Goal: Task Accomplishment & Management: Manage account settings

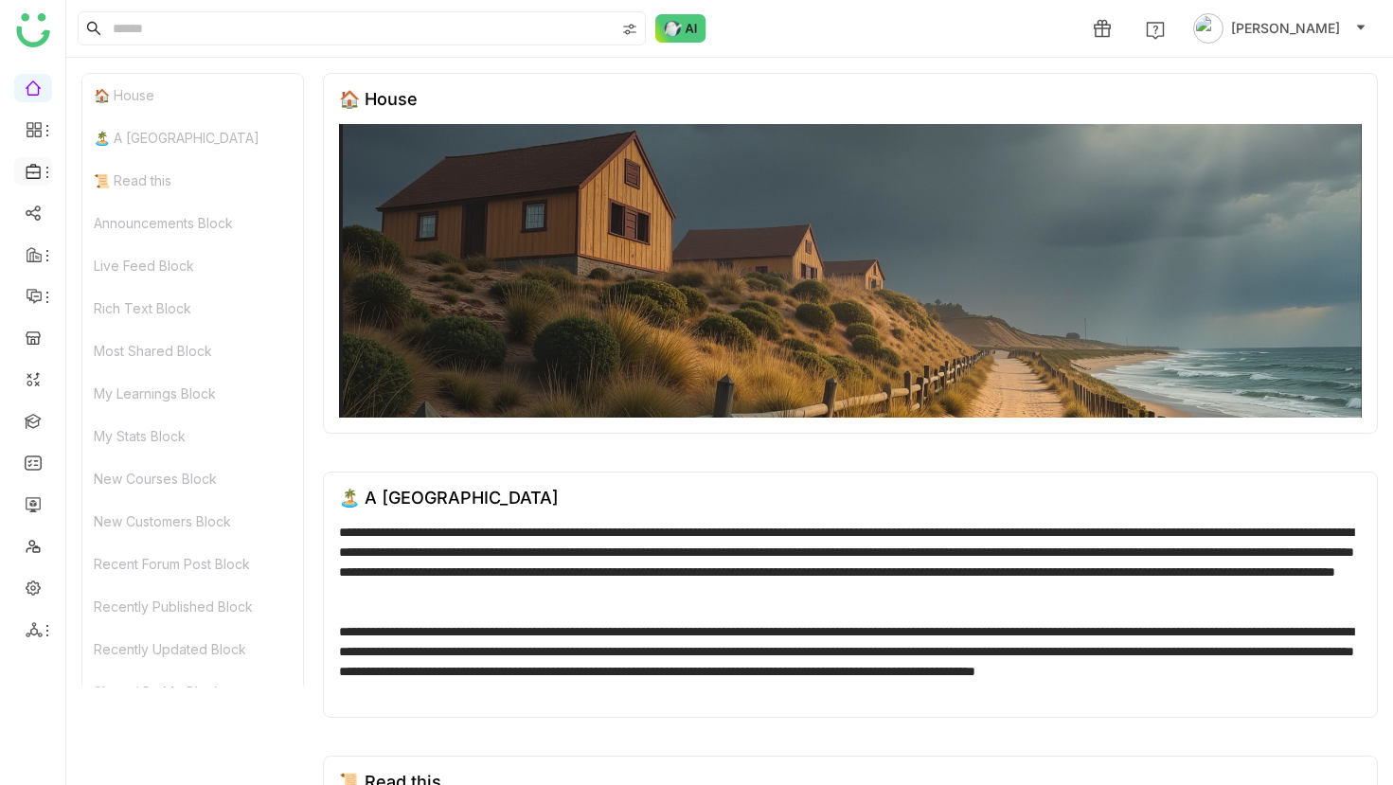
click at [42, 169] on icon at bounding box center [47, 172] width 15 height 15
click at [131, 287] on link "Library" at bounding box center [131, 280] width 123 height 13
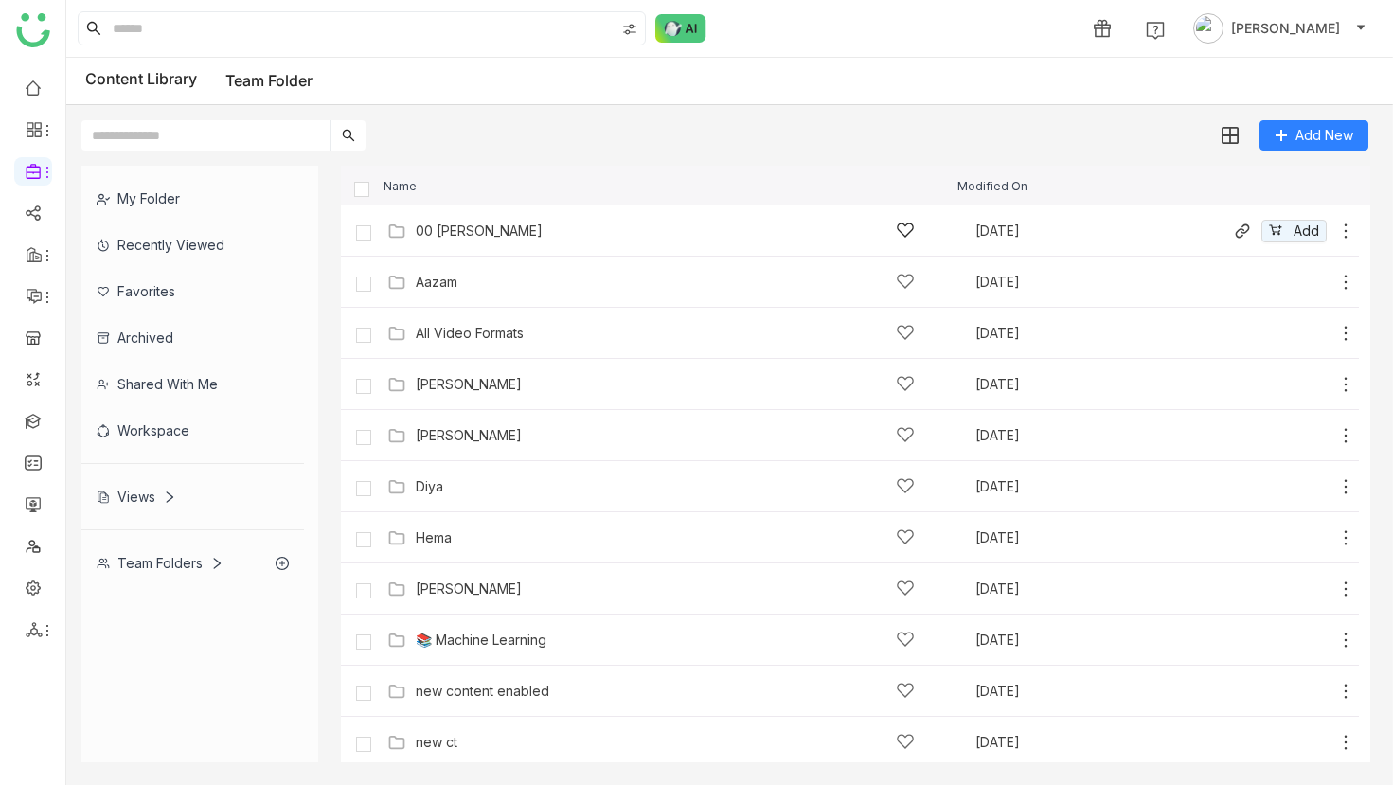
scroll to position [568, 0]
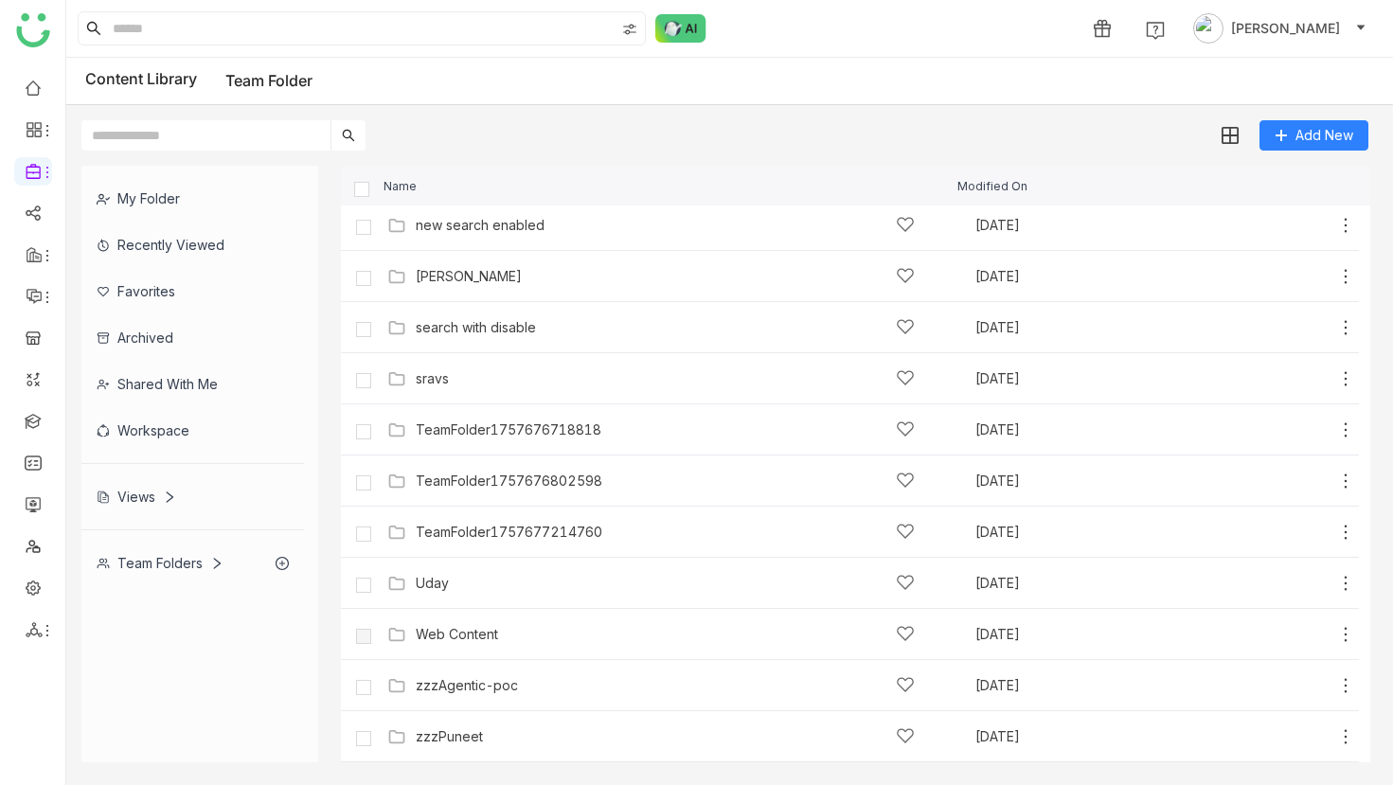
drag, startPoint x: 466, startPoint y: 44, endPoint x: 687, endPoint y: 2, distance: 225.4
click at [0, 0] on nz-layout "1 Avneesh Srivastava Content Library Team Folder Add New My Folder Recently Vie…" at bounding box center [696, 392] width 1393 height 785
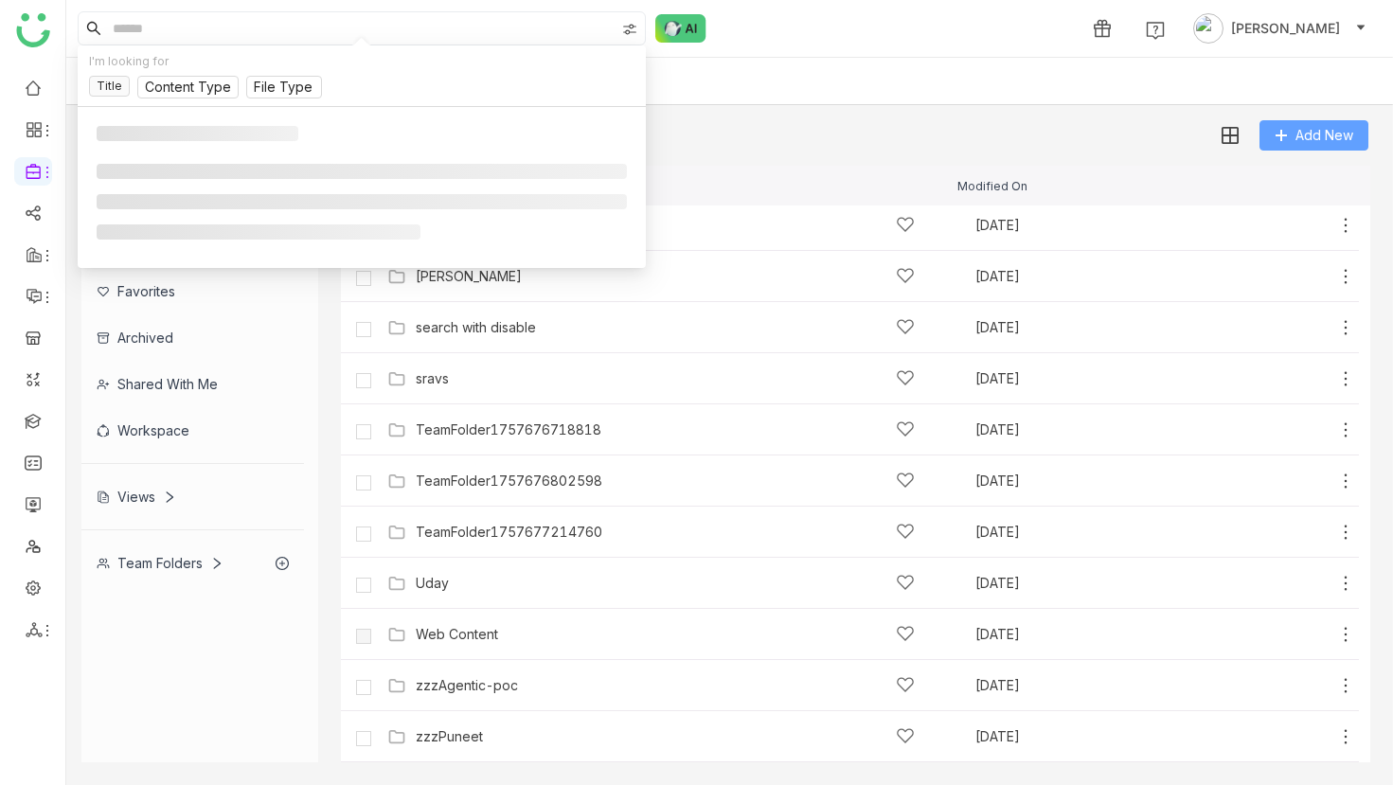
click at [1327, 137] on span "Add New" at bounding box center [1324, 135] width 58 height 21
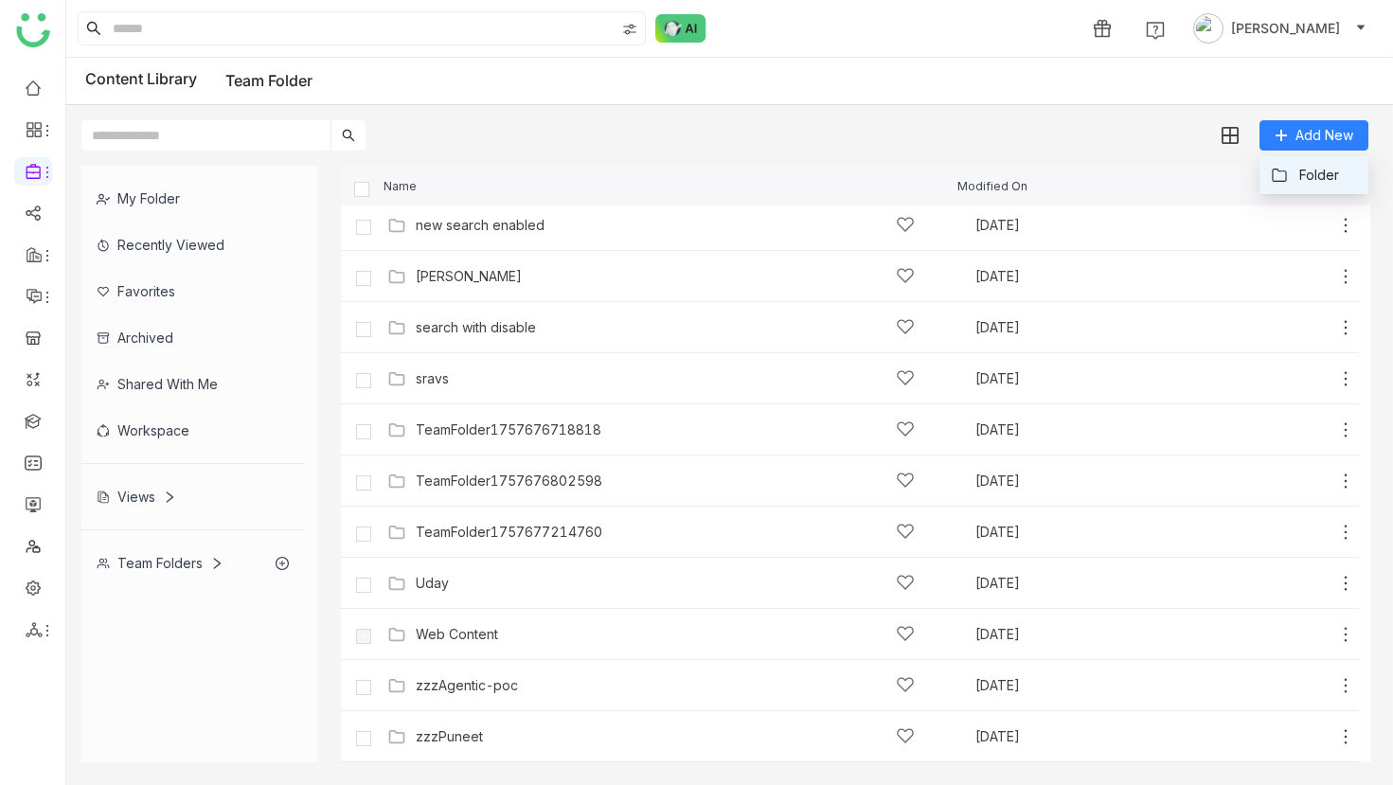
click at [1318, 163] on li "Folder" at bounding box center [1313, 175] width 109 height 38
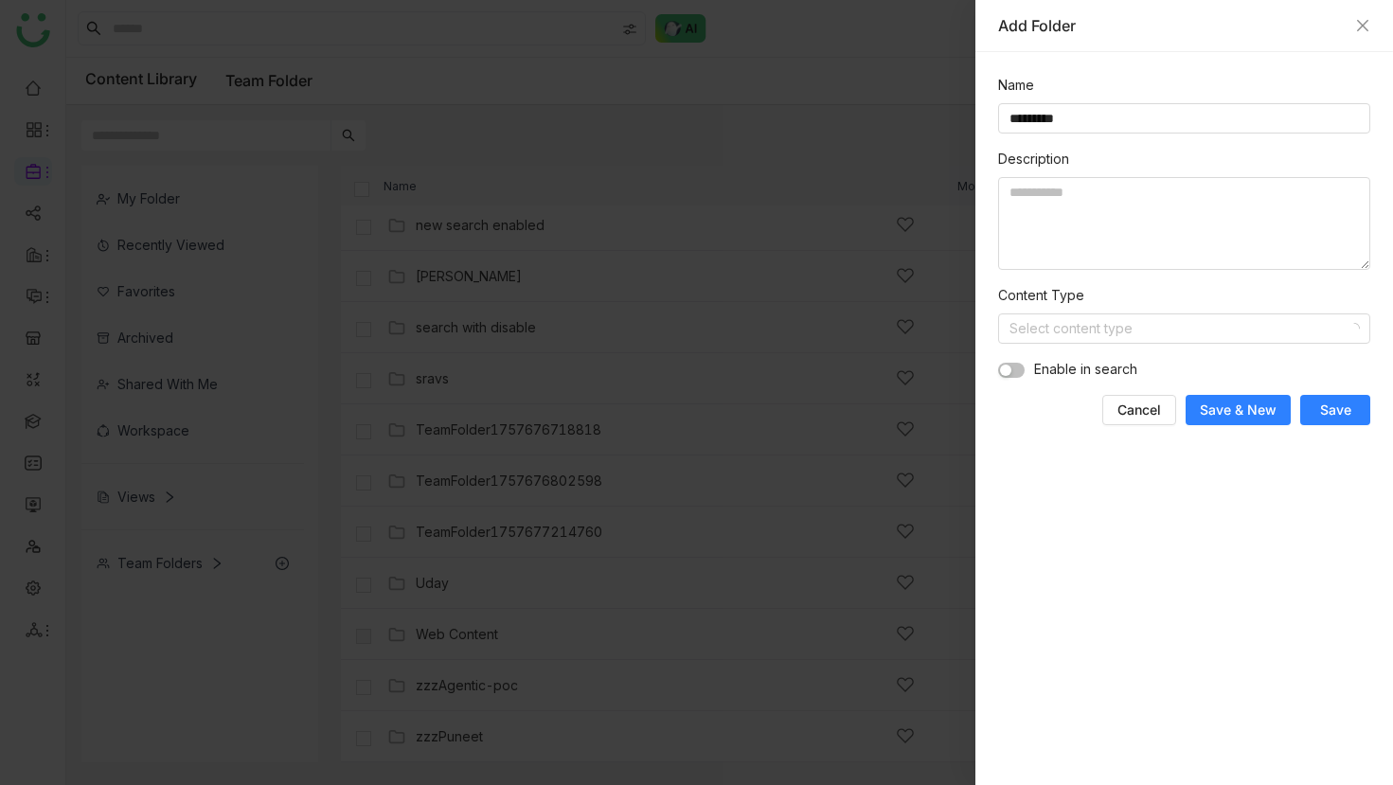
click at [1015, 366] on button "button" at bounding box center [1011, 370] width 27 height 15
click at [1085, 333] on input at bounding box center [1177, 328] width 336 height 28
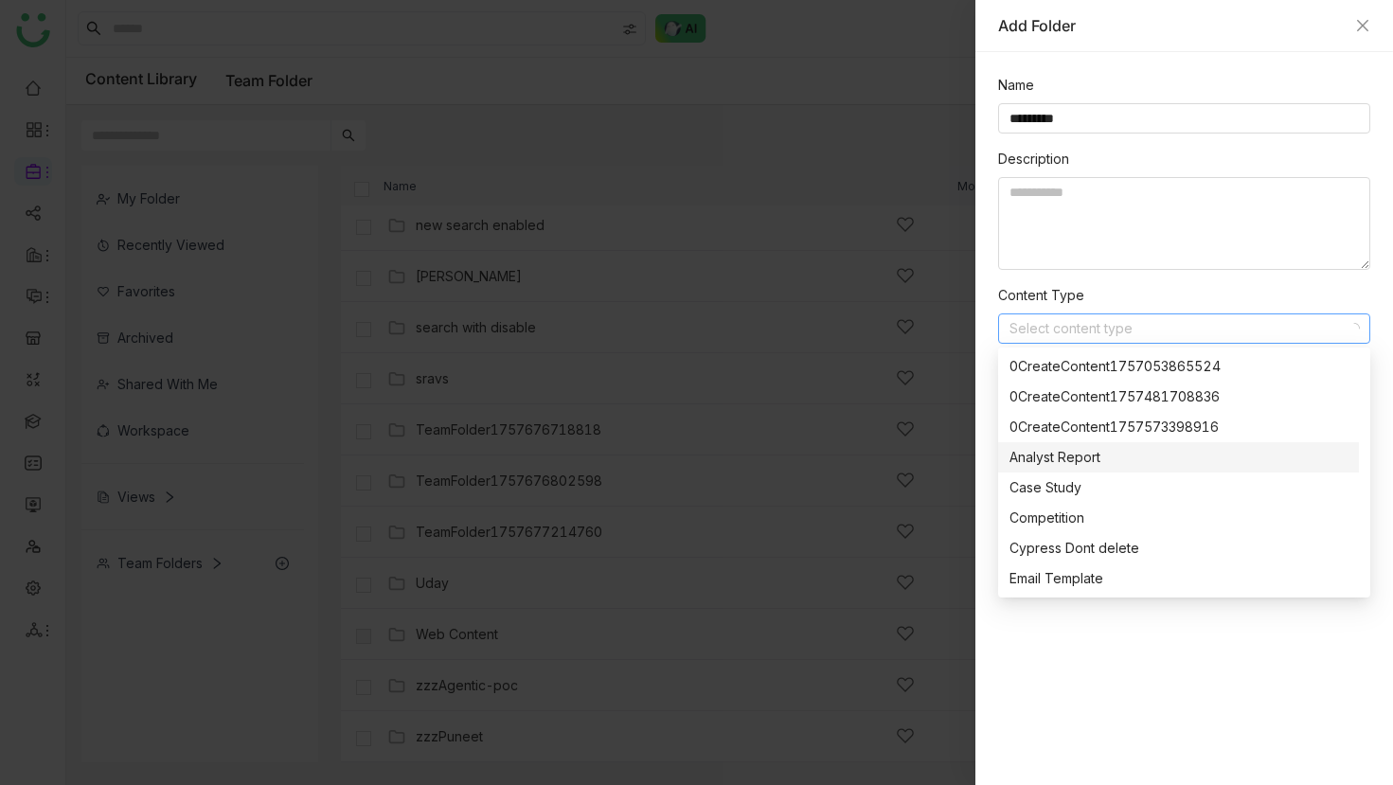
click at [1089, 458] on div "Analyst Report" at bounding box center [1178, 457] width 338 height 21
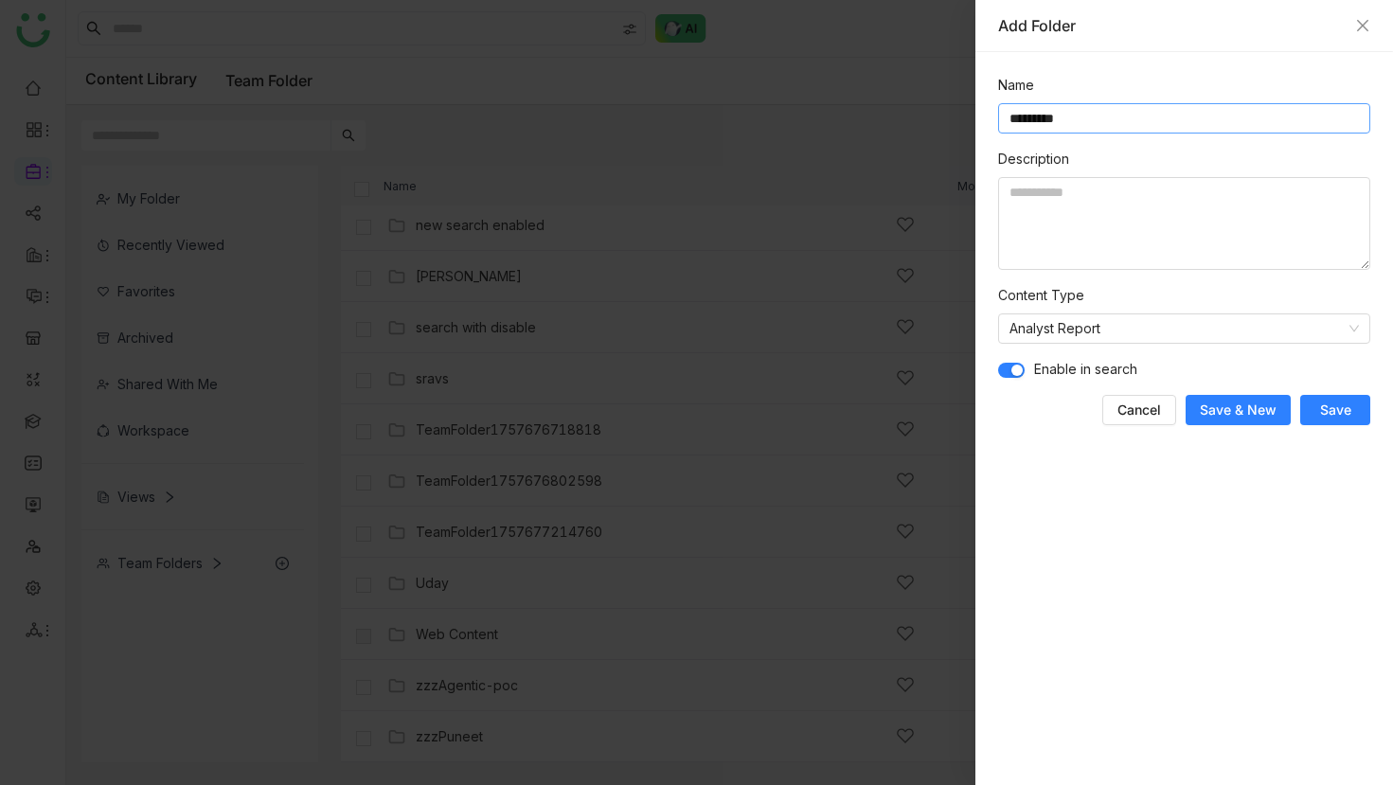
click at [1107, 116] on input "*********" at bounding box center [1184, 118] width 372 height 30
type input "**********"
click at [1324, 391] on form "**********" at bounding box center [1184, 250] width 372 height 350
click at [1331, 413] on span "Save" at bounding box center [1335, 410] width 31 height 19
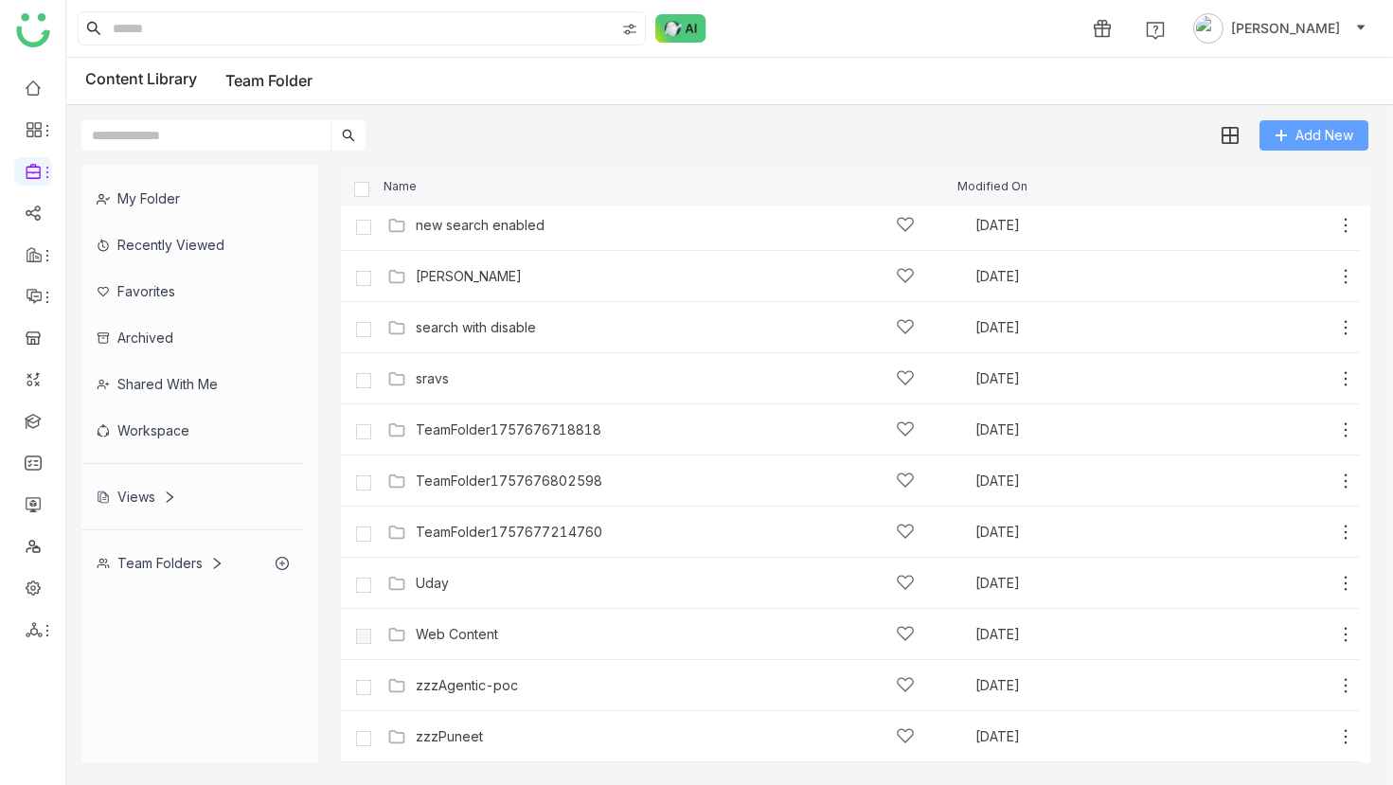
click at [1315, 147] on button "Add New" at bounding box center [1313, 135] width 109 height 30
click at [1297, 166] on div "Name Modified On" at bounding box center [855, 186] width 1029 height 40
click at [1297, 137] on span "Add New" at bounding box center [1324, 135] width 58 height 21
click at [1298, 174] on button "Folder" at bounding box center [1305, 175] width 68 height 21
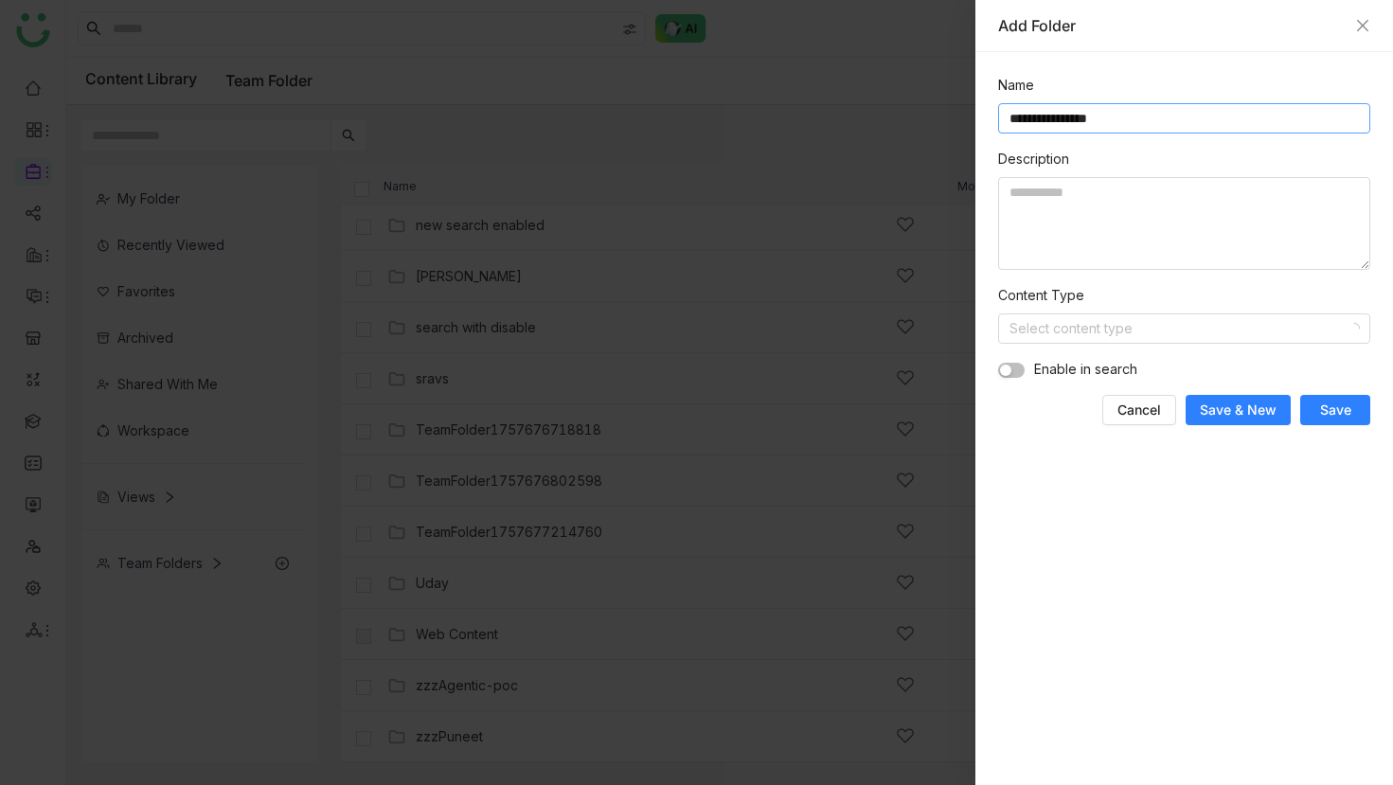
click at [1109, 116] on input "**********" at bounding box center [1184, 118] width 372 height 30
type input "**********"
click at [1070, 374] on span "Enable in search" at bounding box center [1085, 369] width 103 height 21
click at [1010, 368] on button "button" at bounding box center [1011, 370] width 27 height 15
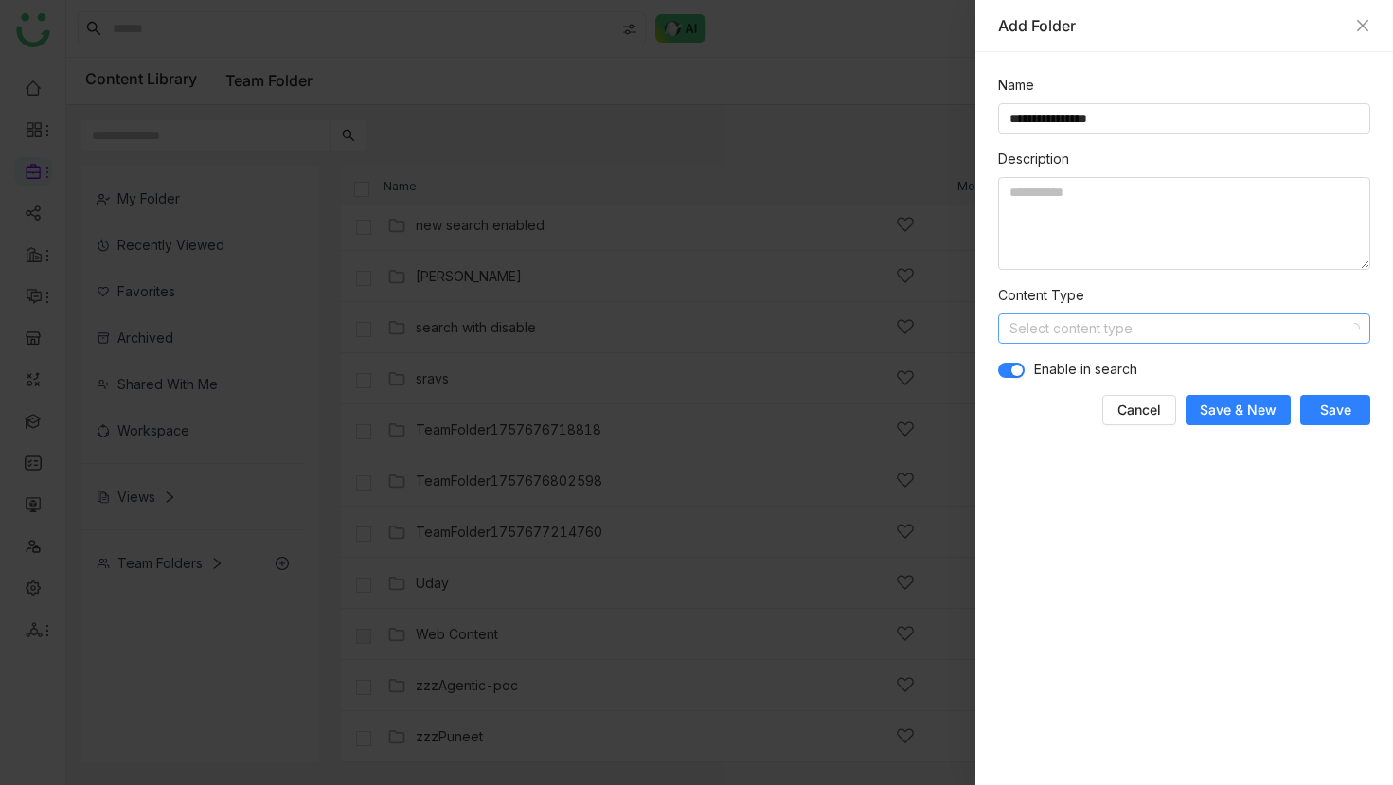
click at [1048, 336] on input at bounding box center [1177, 328] width 336 height 28
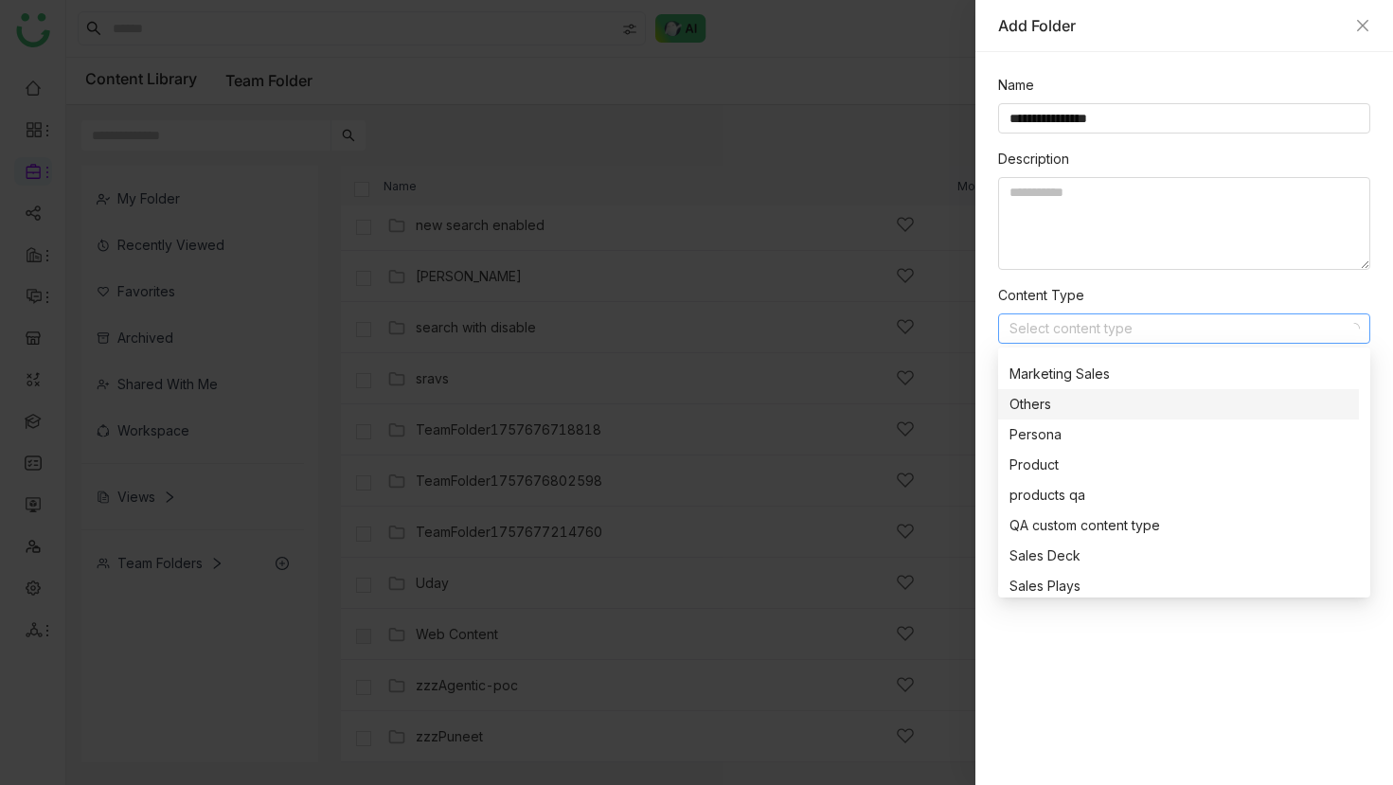
scroll to position [454, 0]
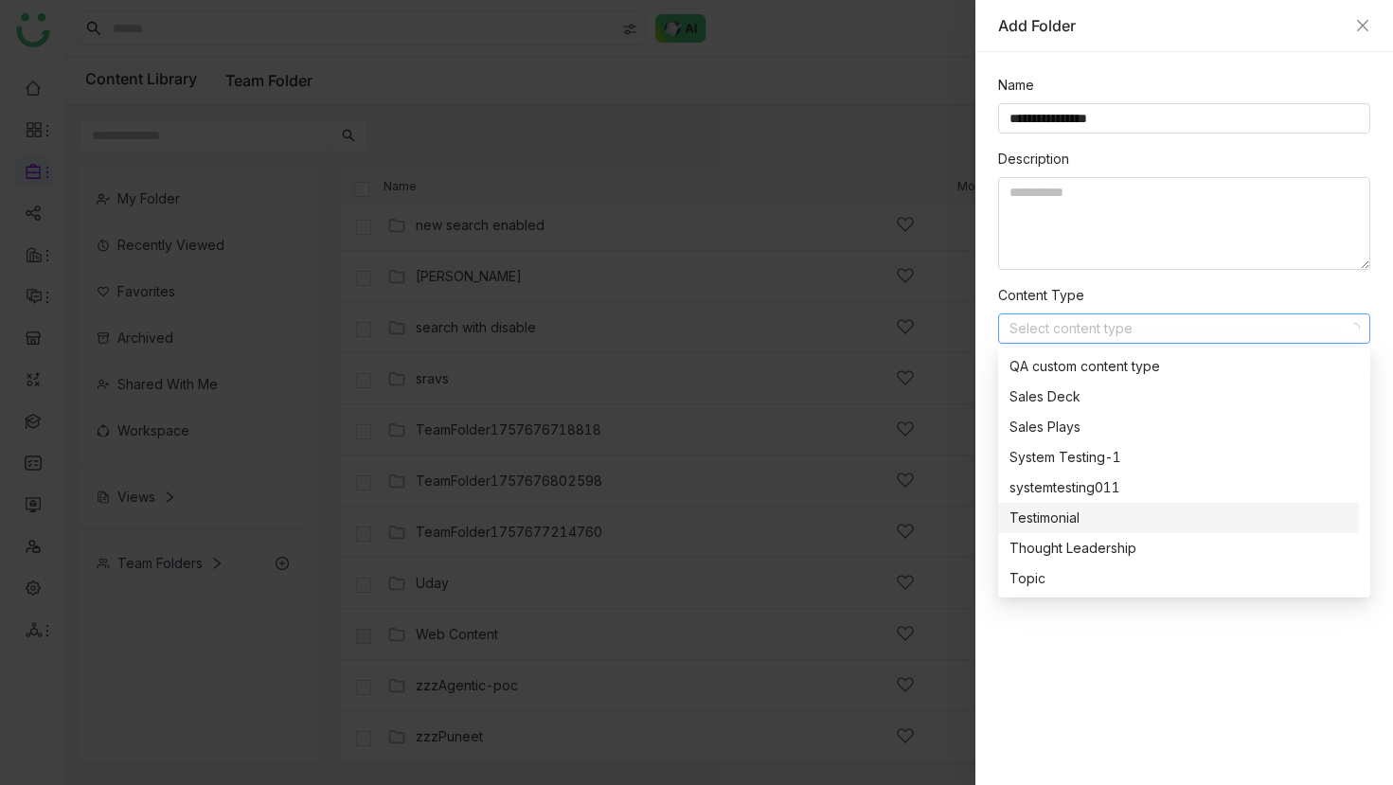
click at [1083, 515] on div "Testimonial" at bounding box center [1178, 518] width 338 height 21
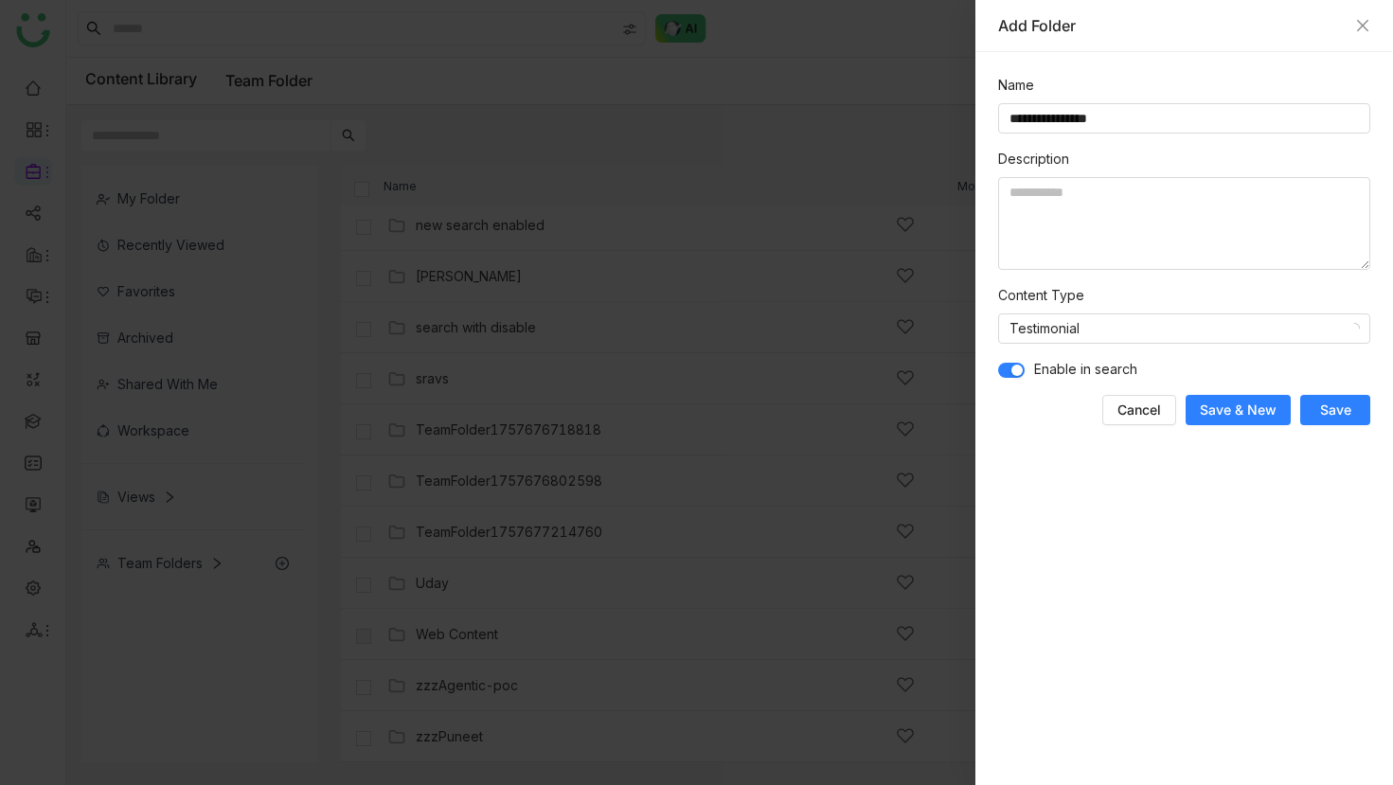
click at [1353, 405] on button "Save" at bounding box center [1335, 410] width 70 height 30
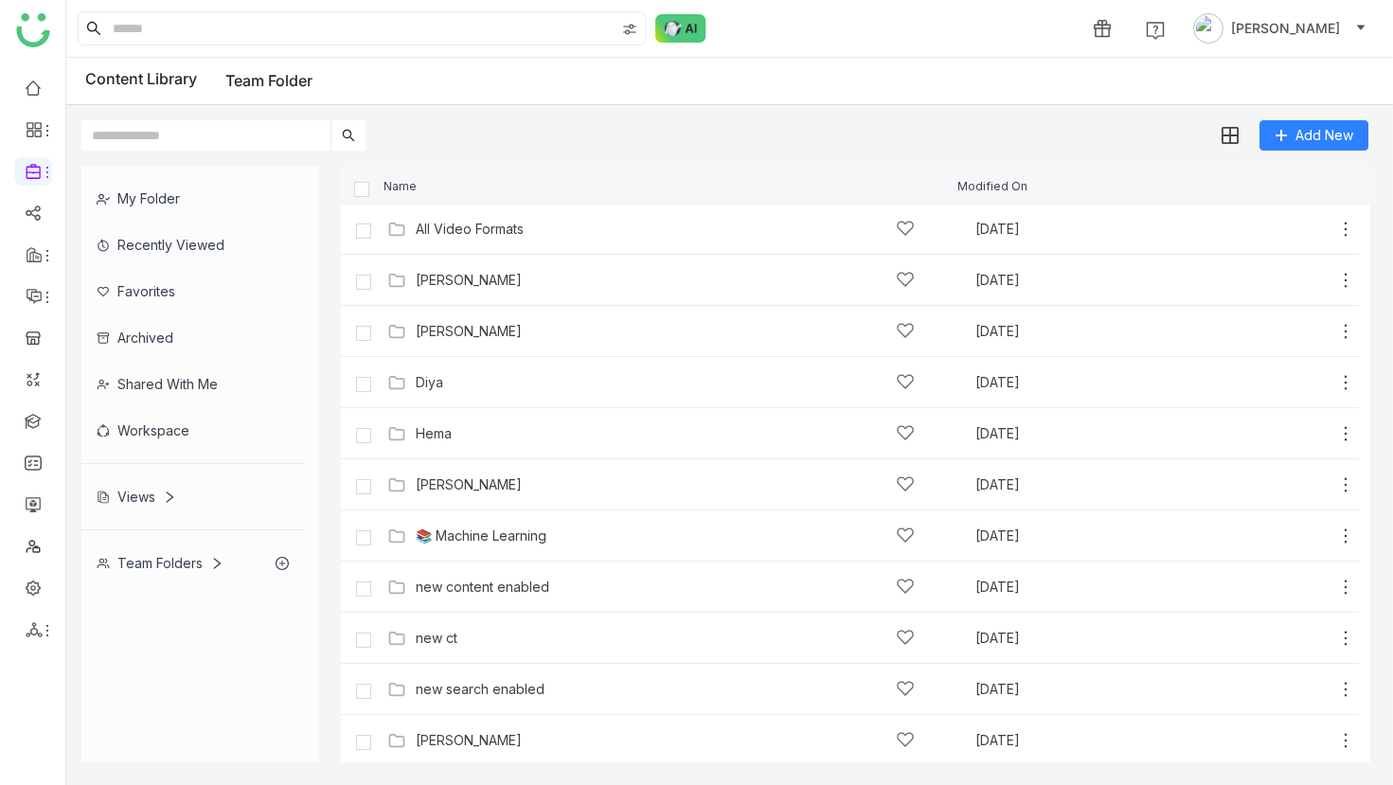
scroll to position [0, 0]
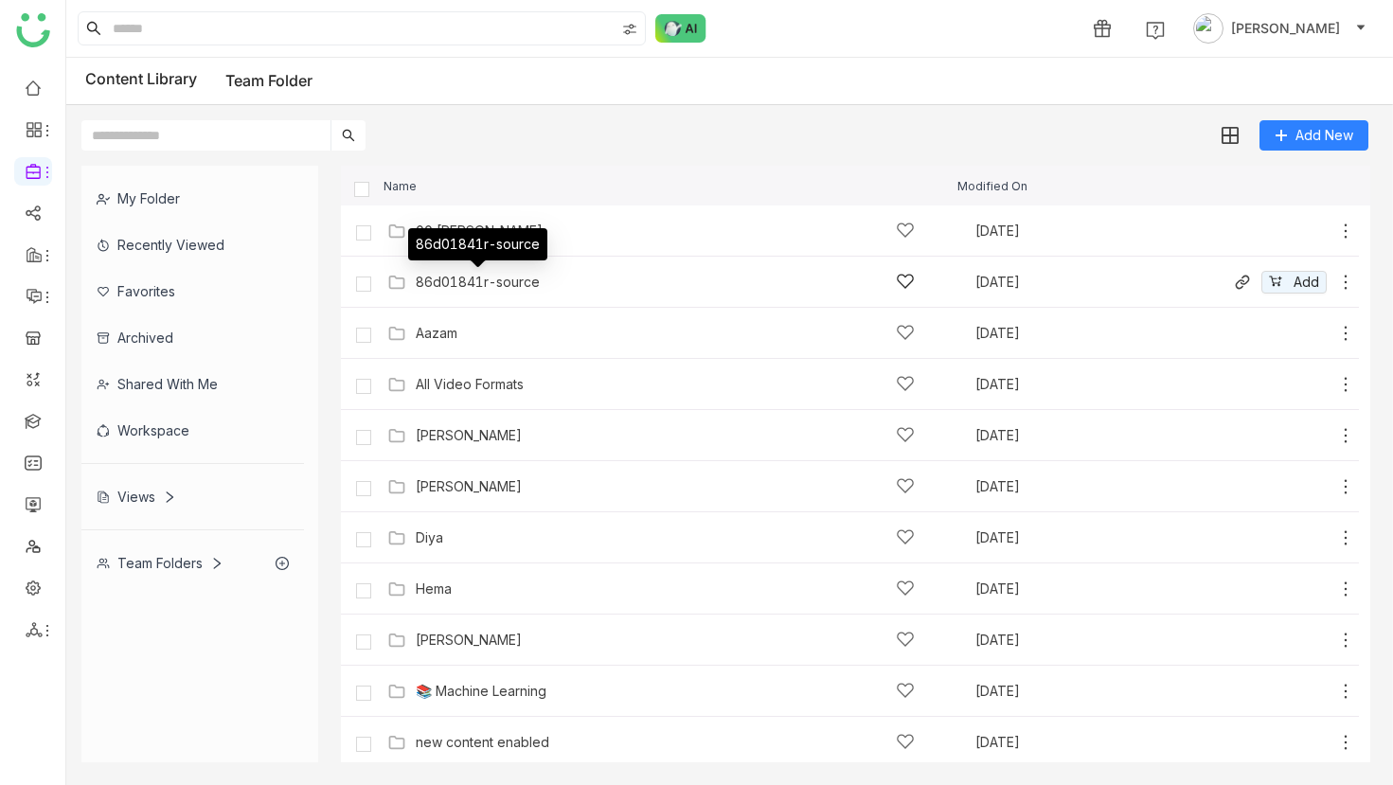
click at [500, 276] on div "86d01841r-source" at bounding box center [478, 282] width 124 height 15
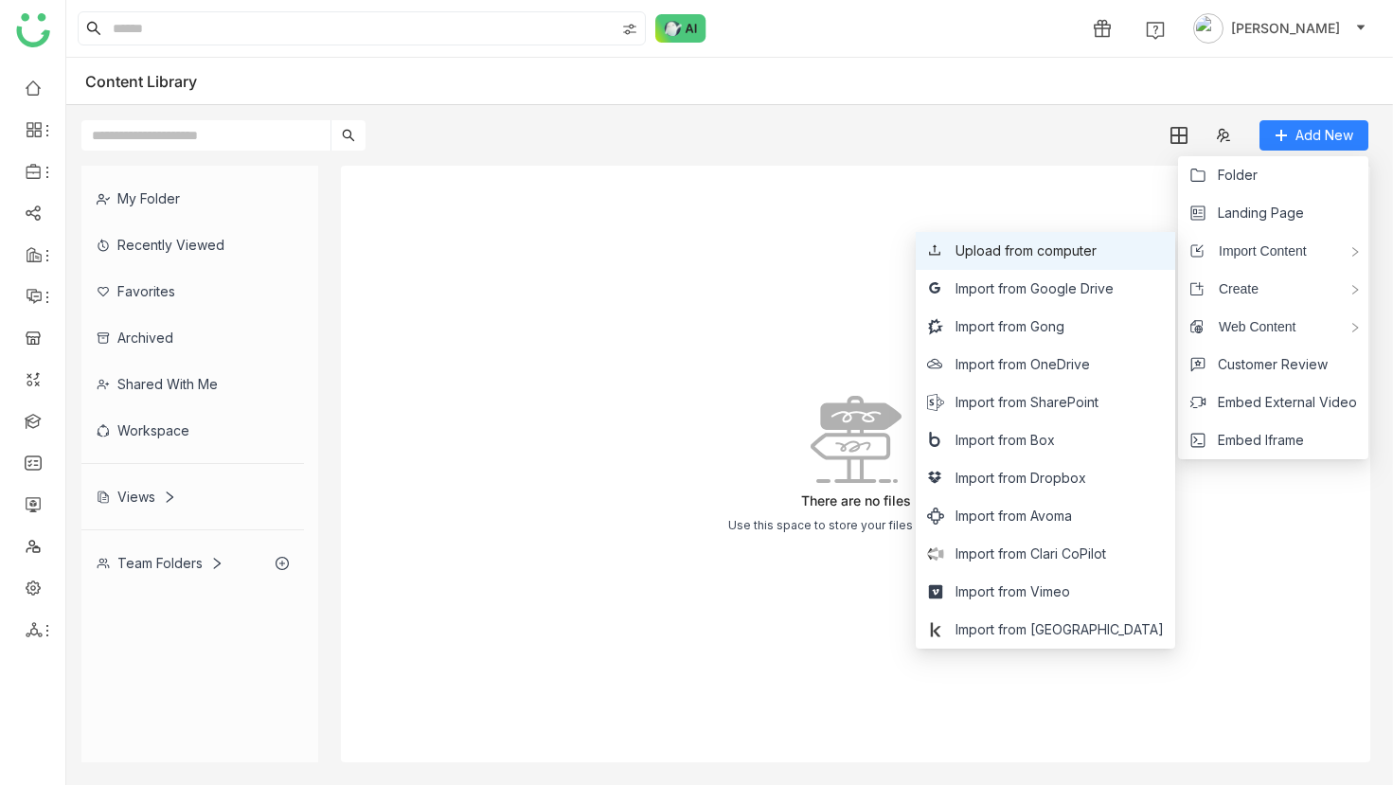
click at [1073, 258] on span "Upload from computer" at bounding box center [1025, 250] width 141 height 21
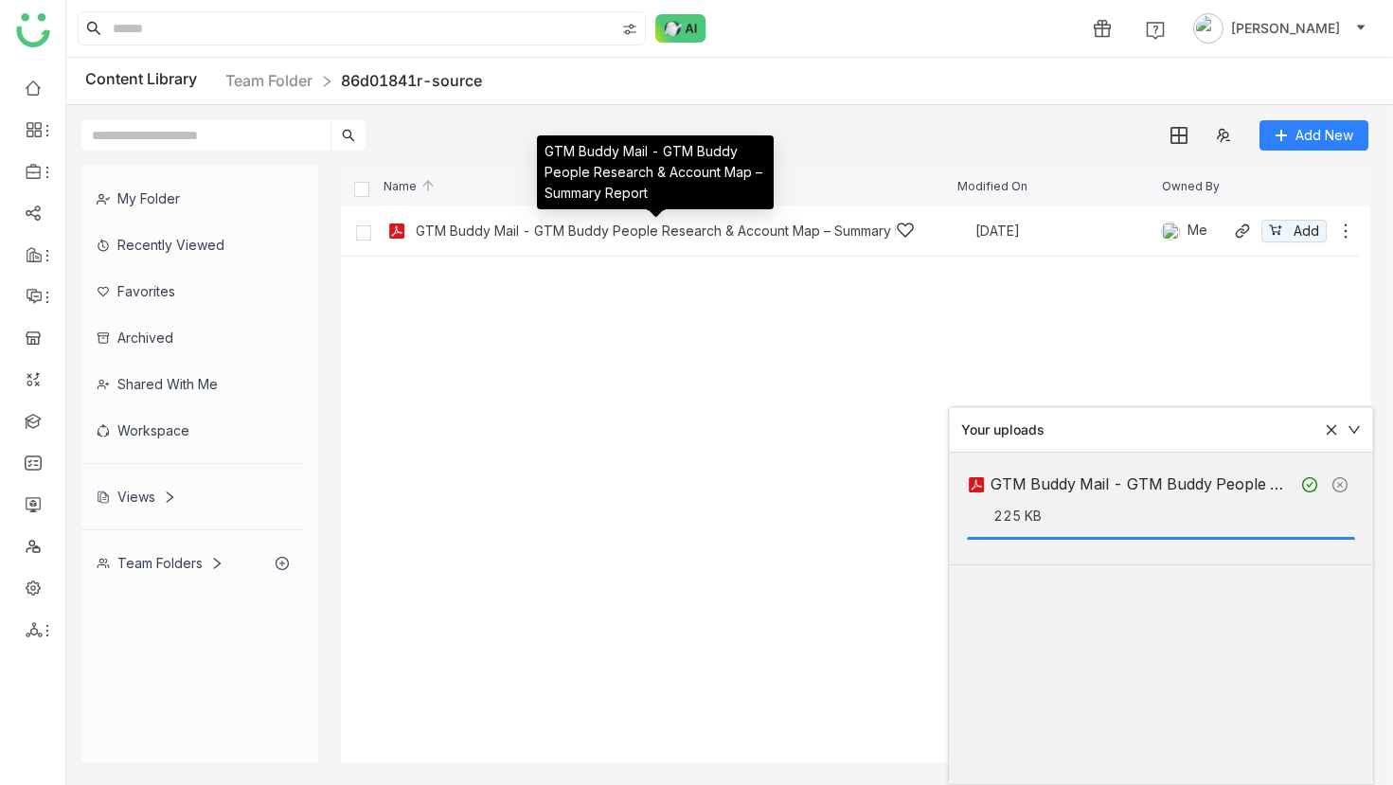
click at [677, 227] on div "GTM Buddy Mail - GTM Buddy People Research & Account Map – Summary Report" at bounding box center [656, 230] width 480 height 15
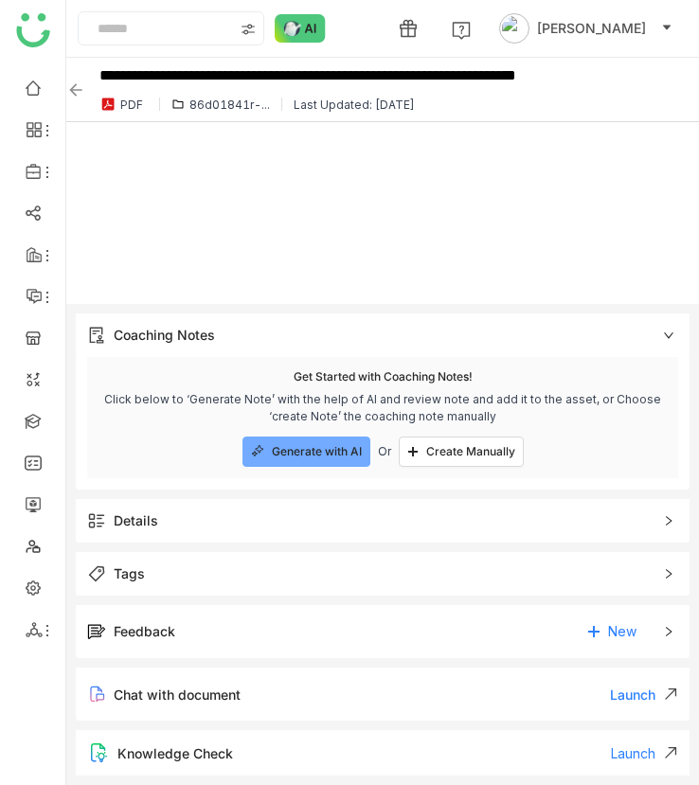
drag, startPoint x: 1132, startPoint y: 251, endPoint x: 1191, endPoint y: 216, distance: 68.4
click at [0, 0] on nz-layout "**********" at bounding box center [349, 392] width 699 height 785
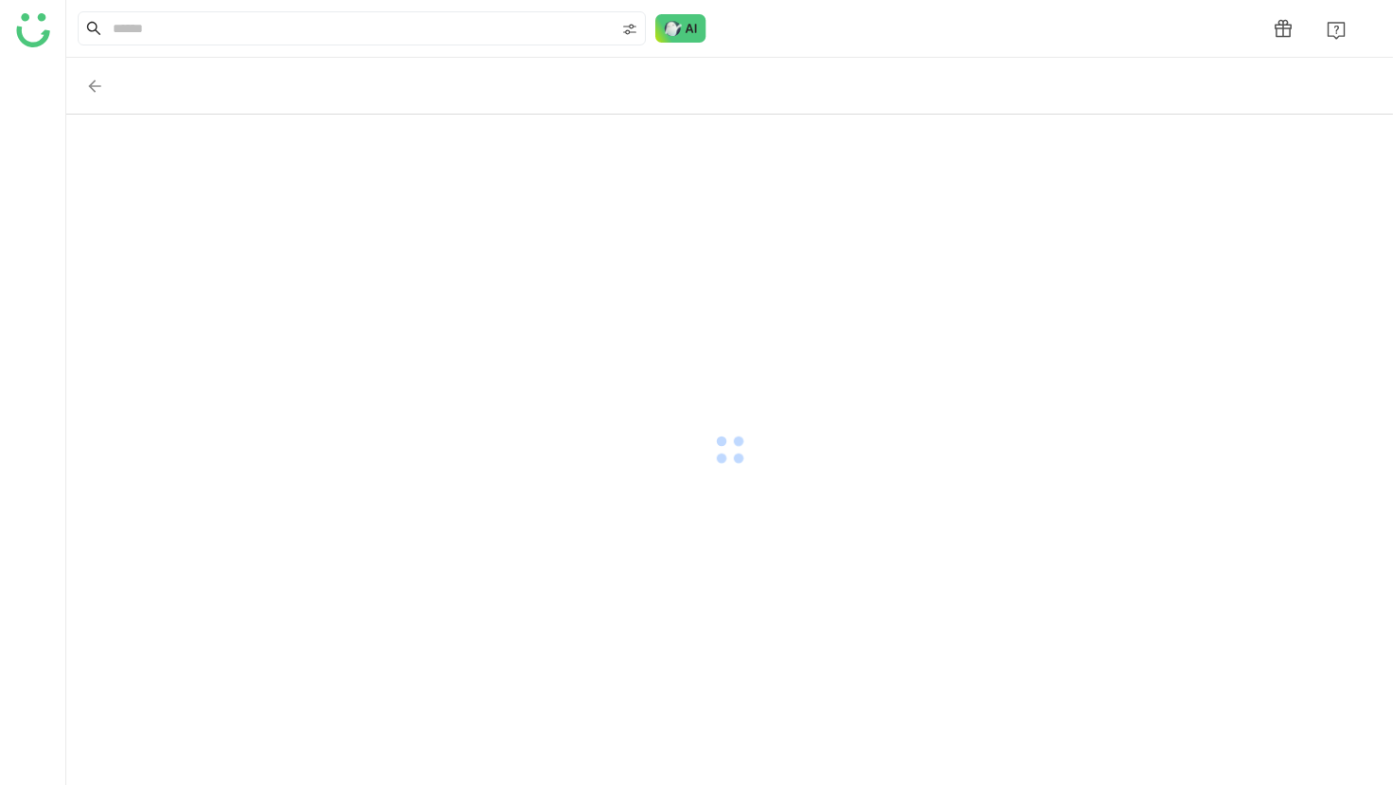
click at [1309, 355] on div at bounding box center [729, 450] width 1327 height 670
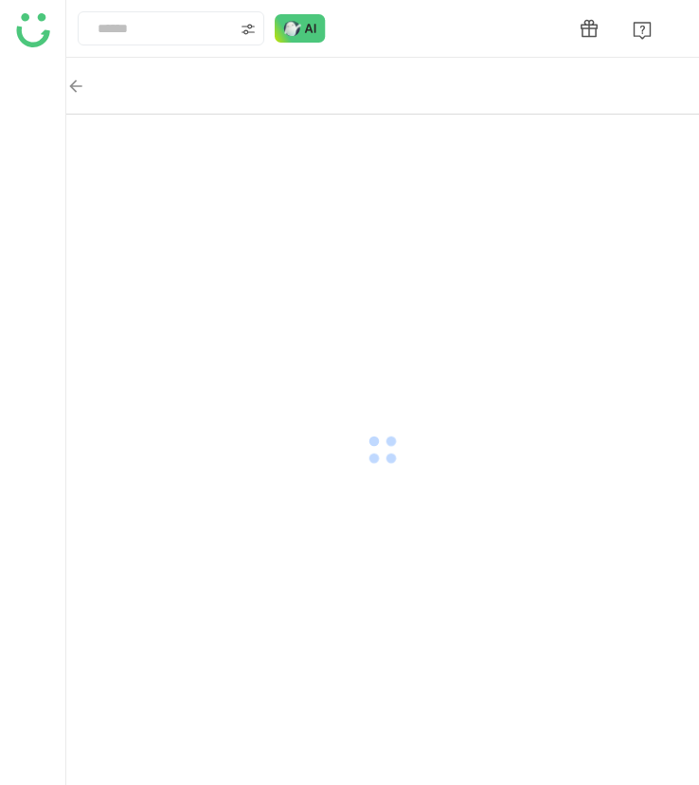
drag, startPoint x: 923, startPoint y: 224, endPoint x: 1142, endPoint y: 266, distance: 222.7
click at [0, 0] on nz-layout "1" at bounding box center [349, 392] width 699 height 785
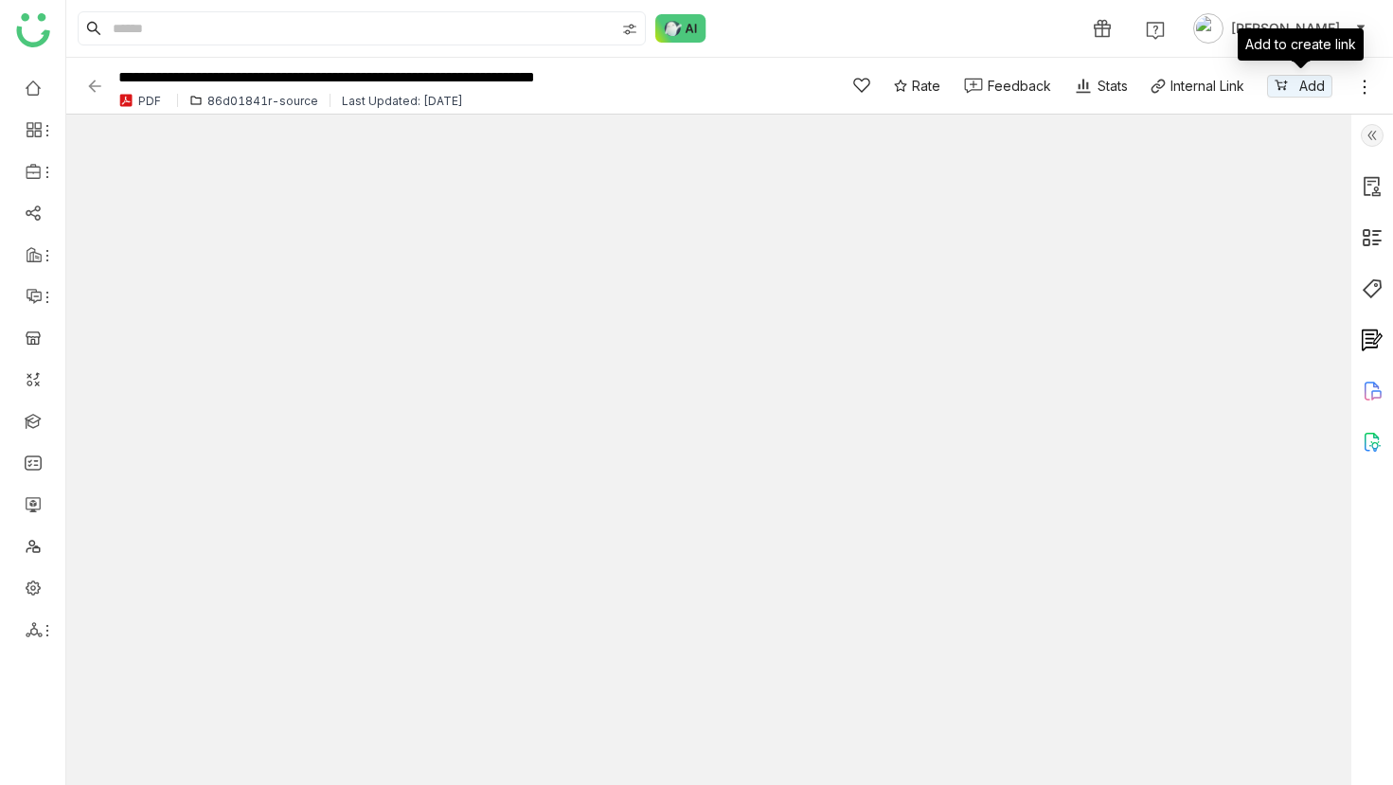
click at [698, 88] on icon at bounding box center [1364, 87] width 19 height 19
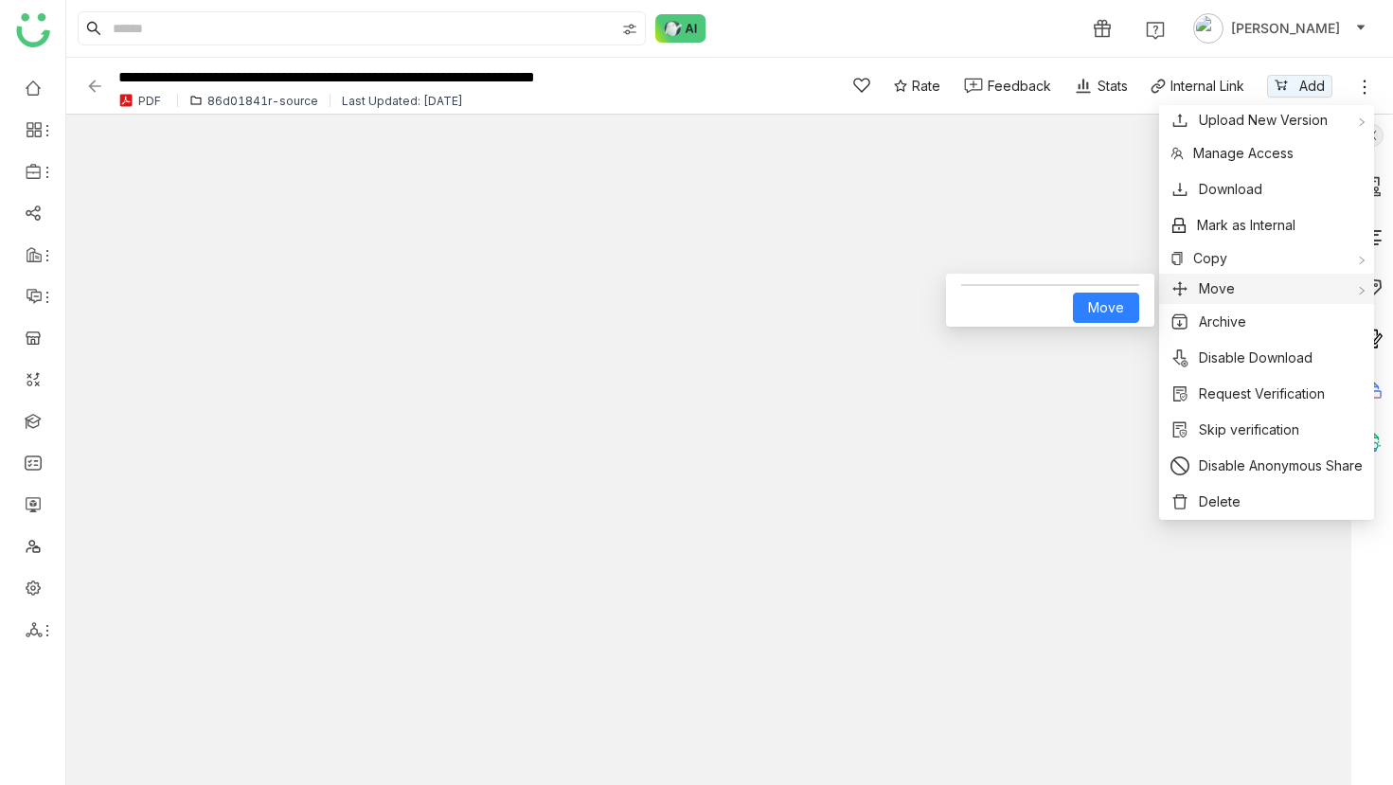
click at [698, 298] on button "Move" at bounding box center [1260, 288] width 181 height 21
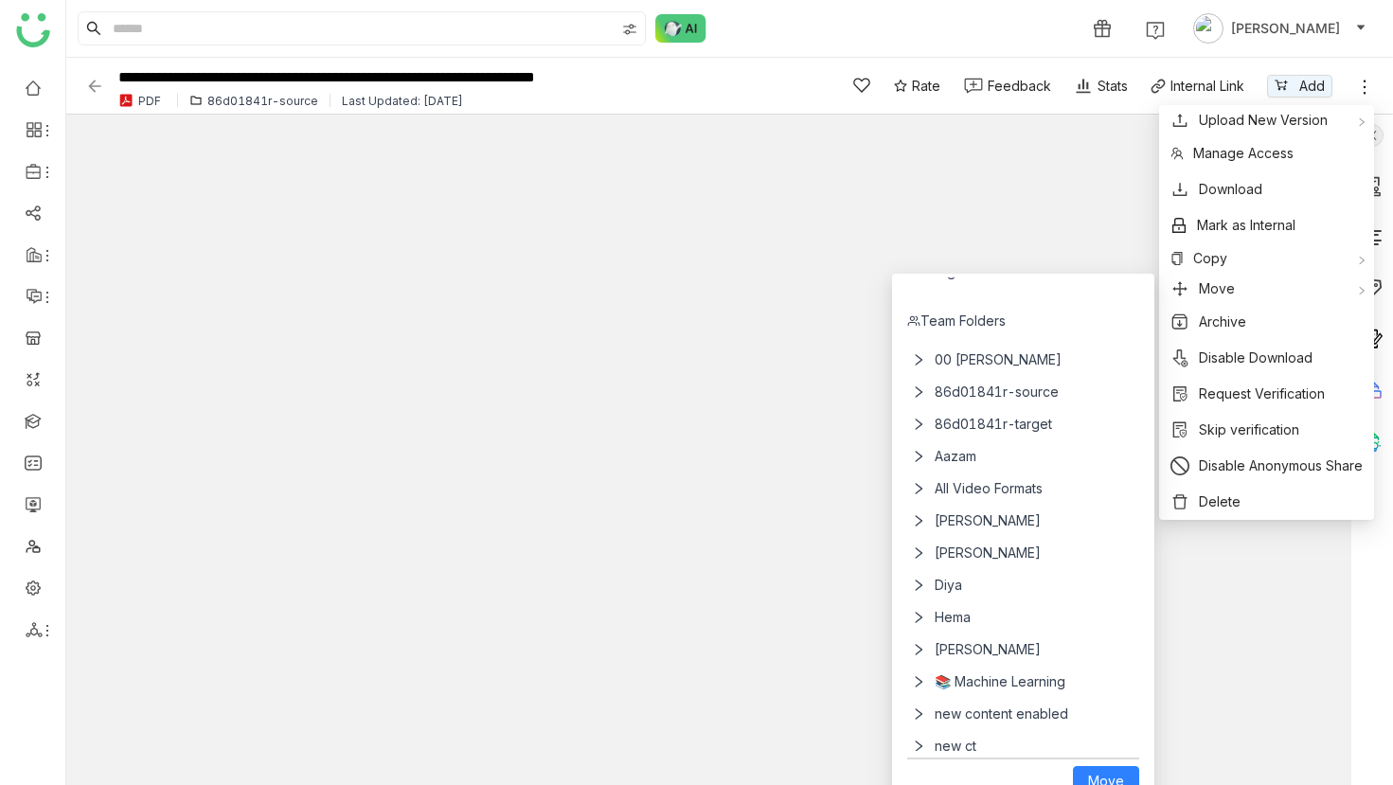
scroll to position [193, 0]
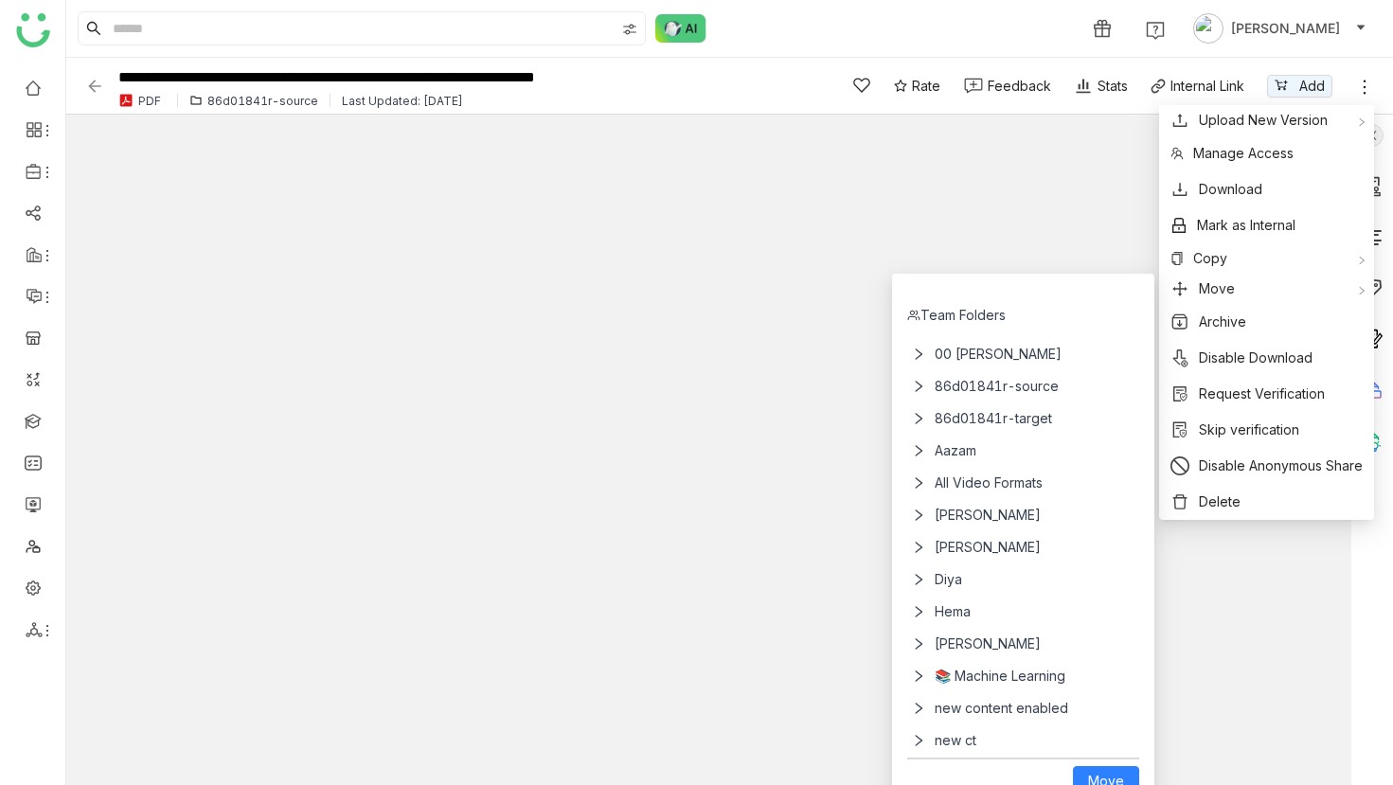
click at [698, 417] on icon at bounding box center [919, 418] width 7 height 11
click at [698, 421] on span "86d01841r-target" at bounding box center [1026, 418] width 199 height 32
click at [698, 776] on span "Move" at bounding box center [1106, 781] width 36 height 21
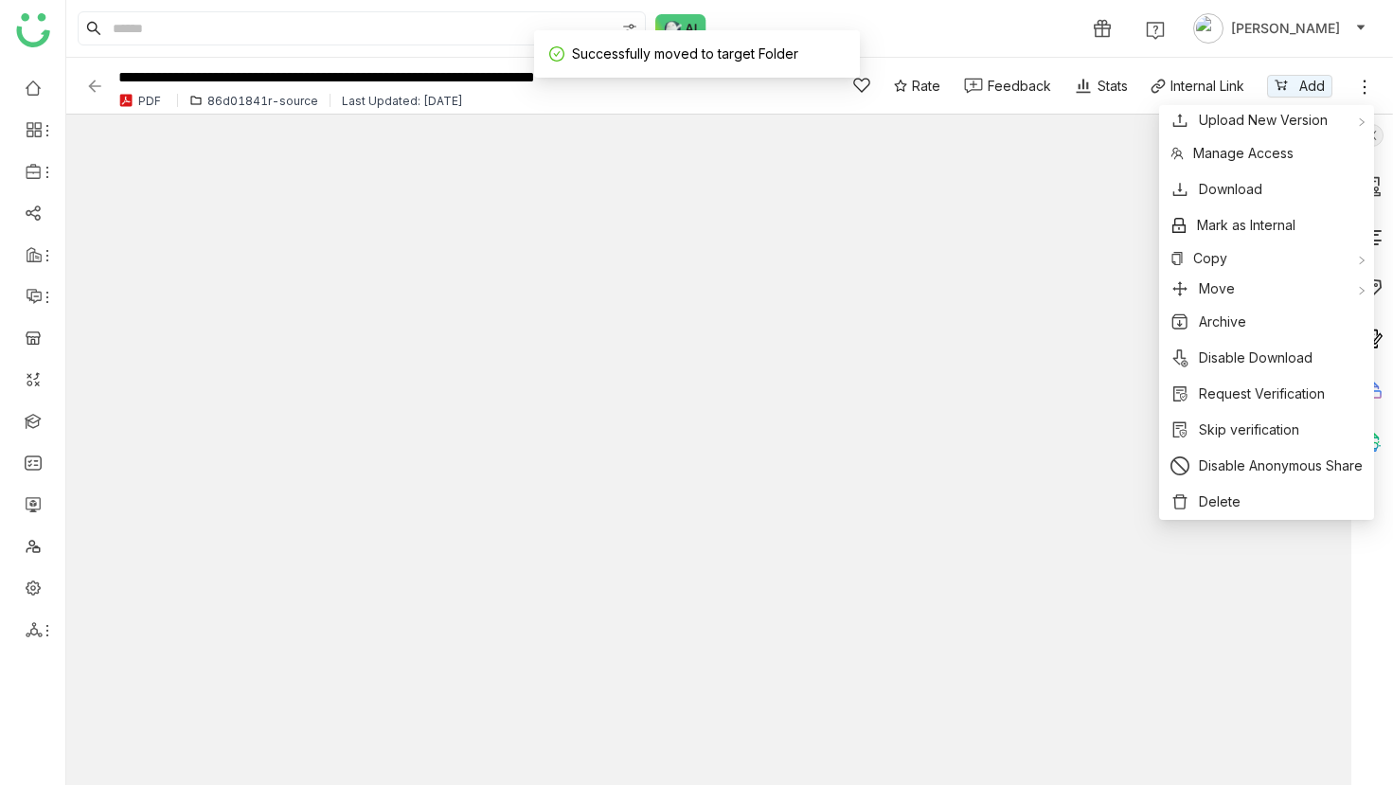
scroll to position [0, 0]
click at [276, 98] on div "86d01841r-source" at bounding box center [262, 101] width 111 height 14
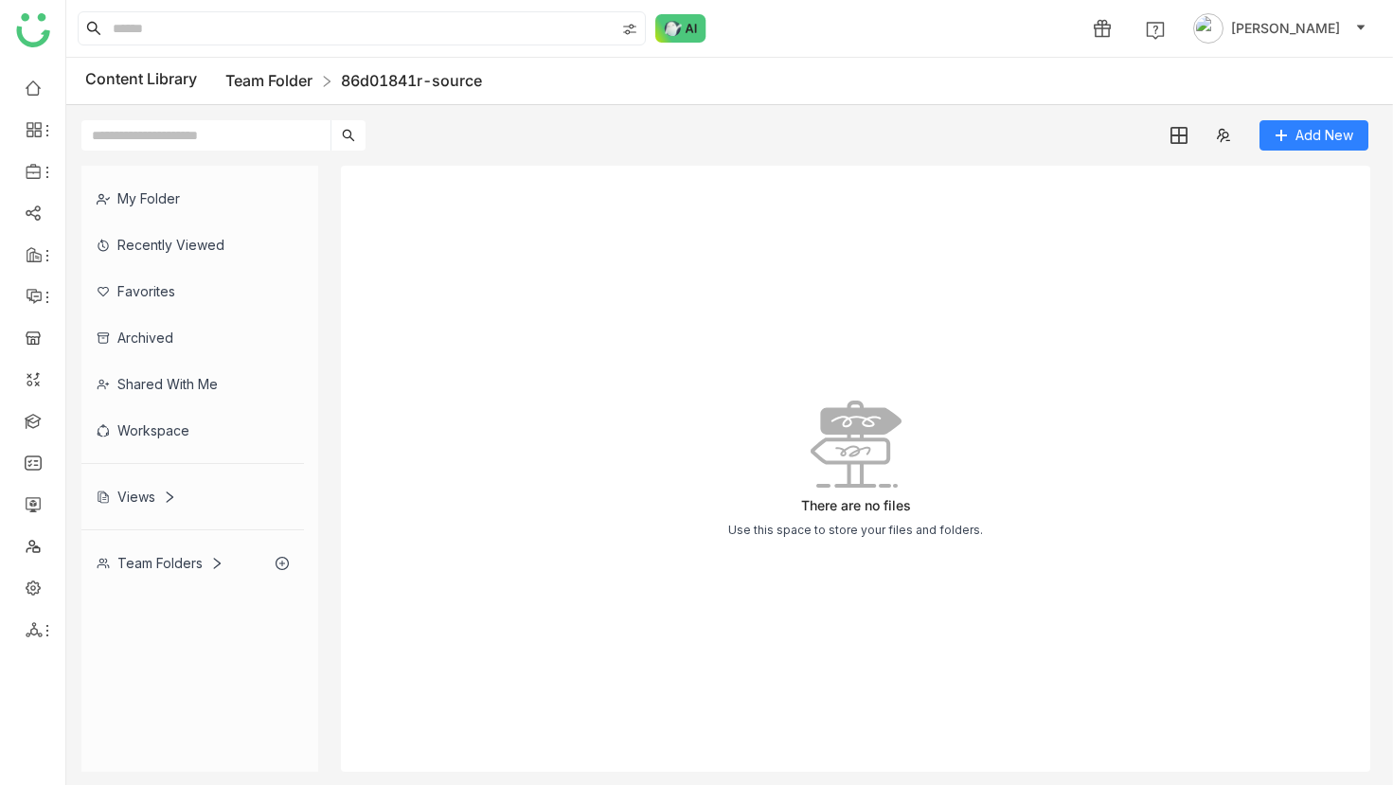
click at [283, 81] on link "Team Folder" at bounding box center [268, 80] width 87 height 19
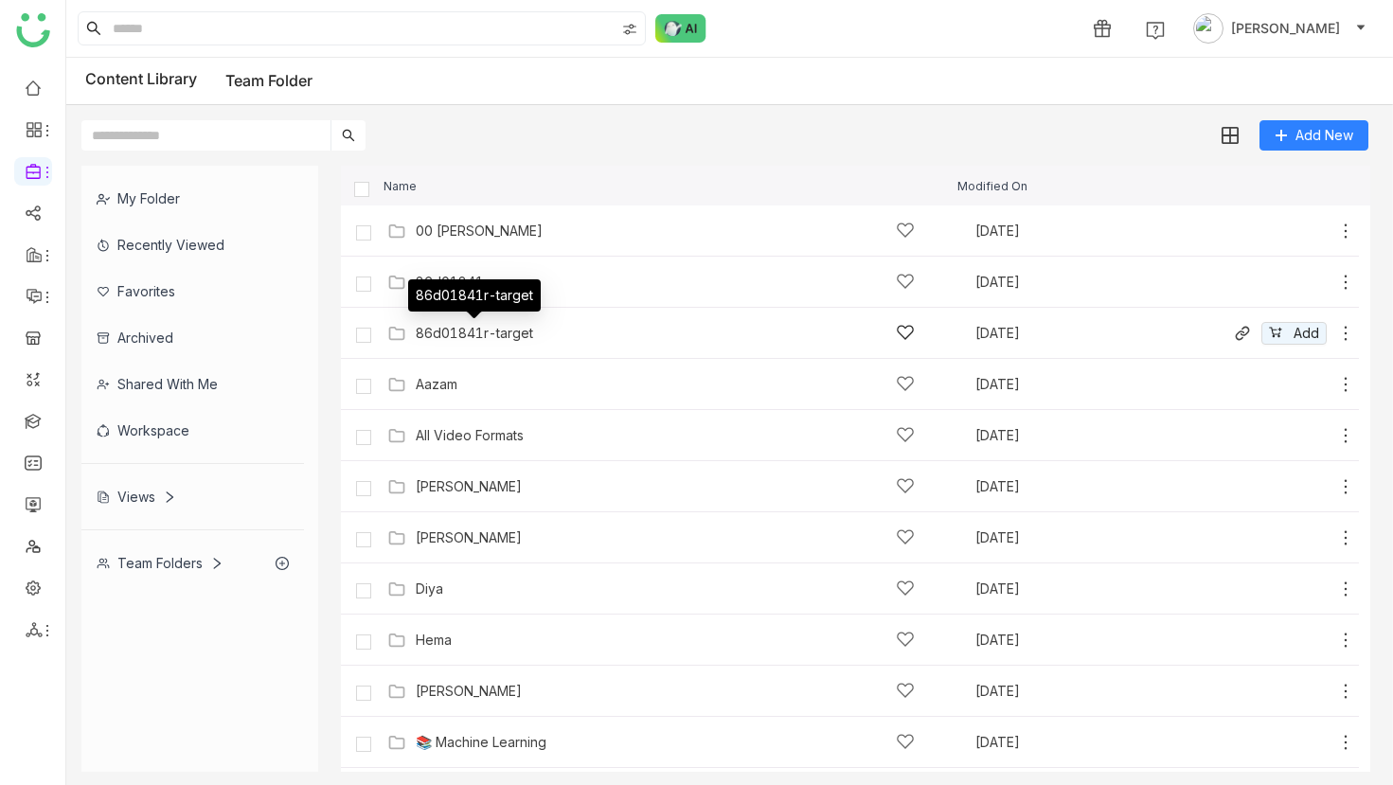
click at [496, 330] on div "86d01841r-target" at bounding box center [474, 333] width 117 height 15
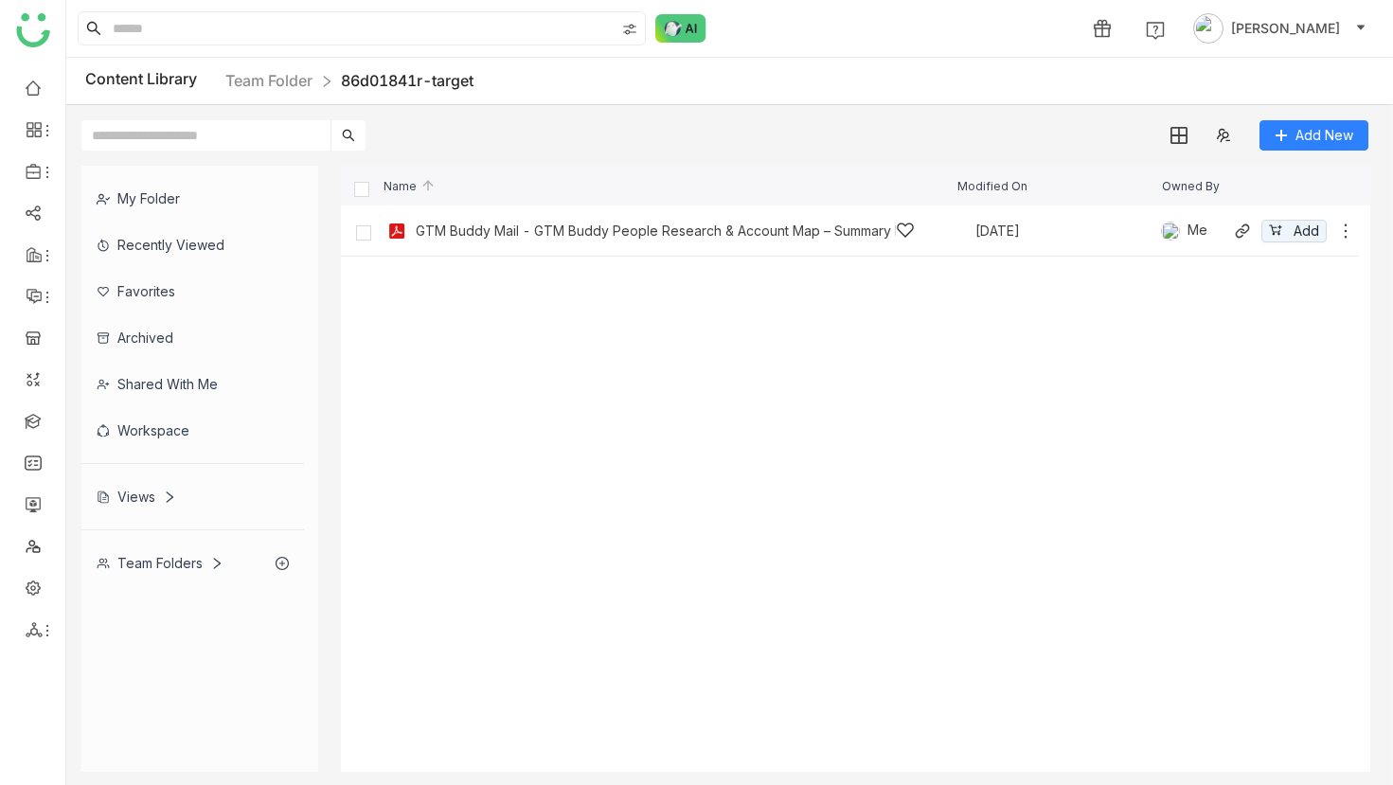
click at [698, 233] on div "GTM Buddy Mail - GTM Buddy People Research & Account Map – Summary Report" at bounding box center [656, 230] width 480 height 15
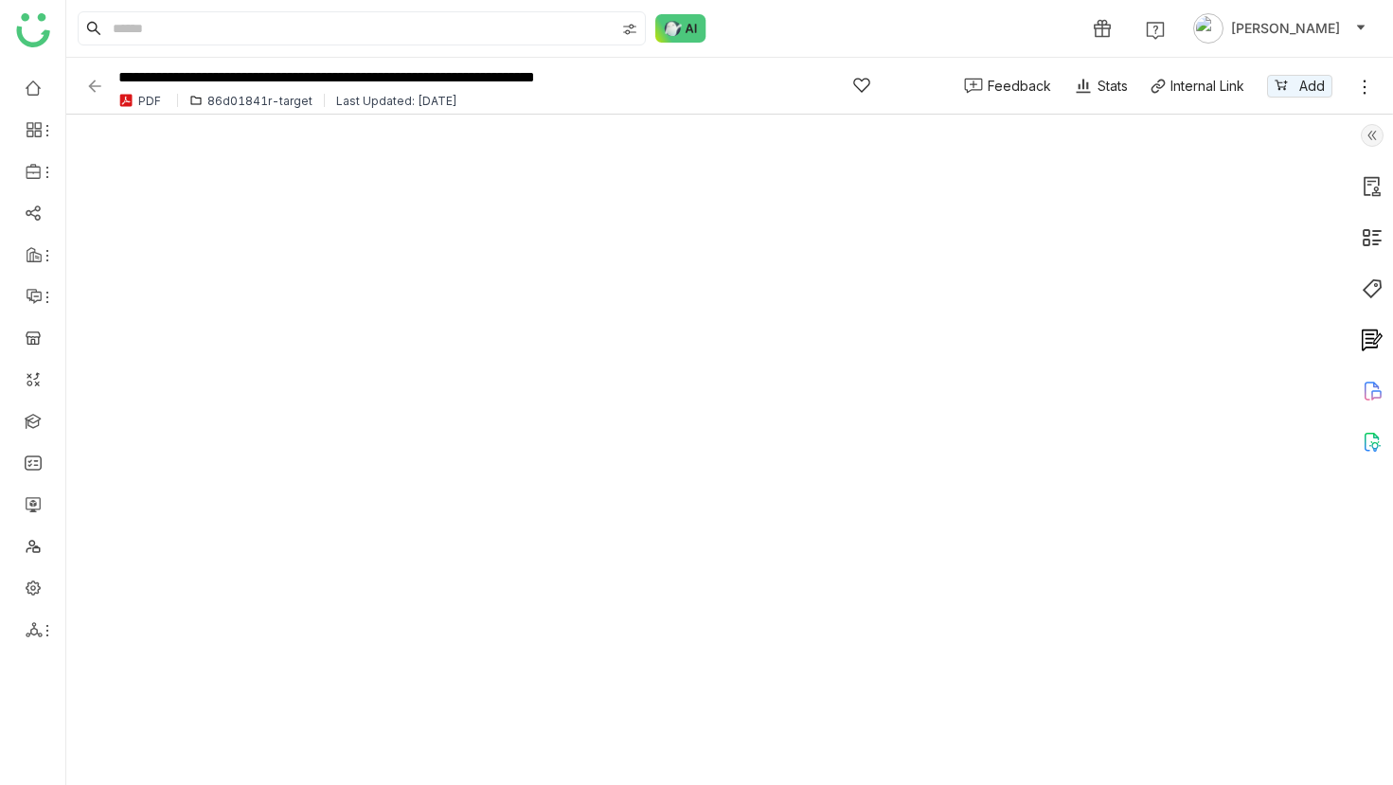
click at [698, 135] on div at bounding box center [1372, 450] width 42 height 670
click at [698, 135] on img at bounding box center [1372, 135] width 23 height 23
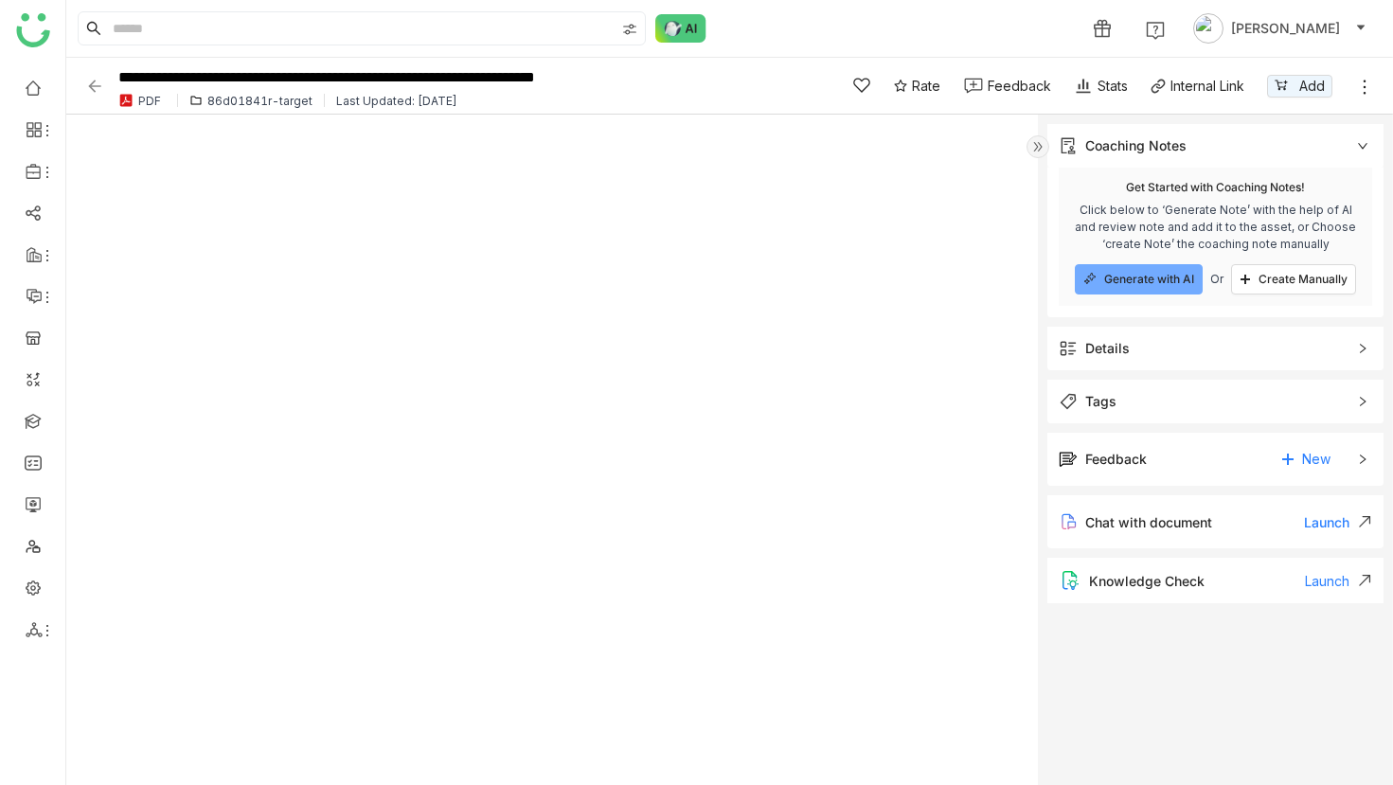
click at [698, 359] on div "Details" at bounding box center [1215, 349] width 336 height 44
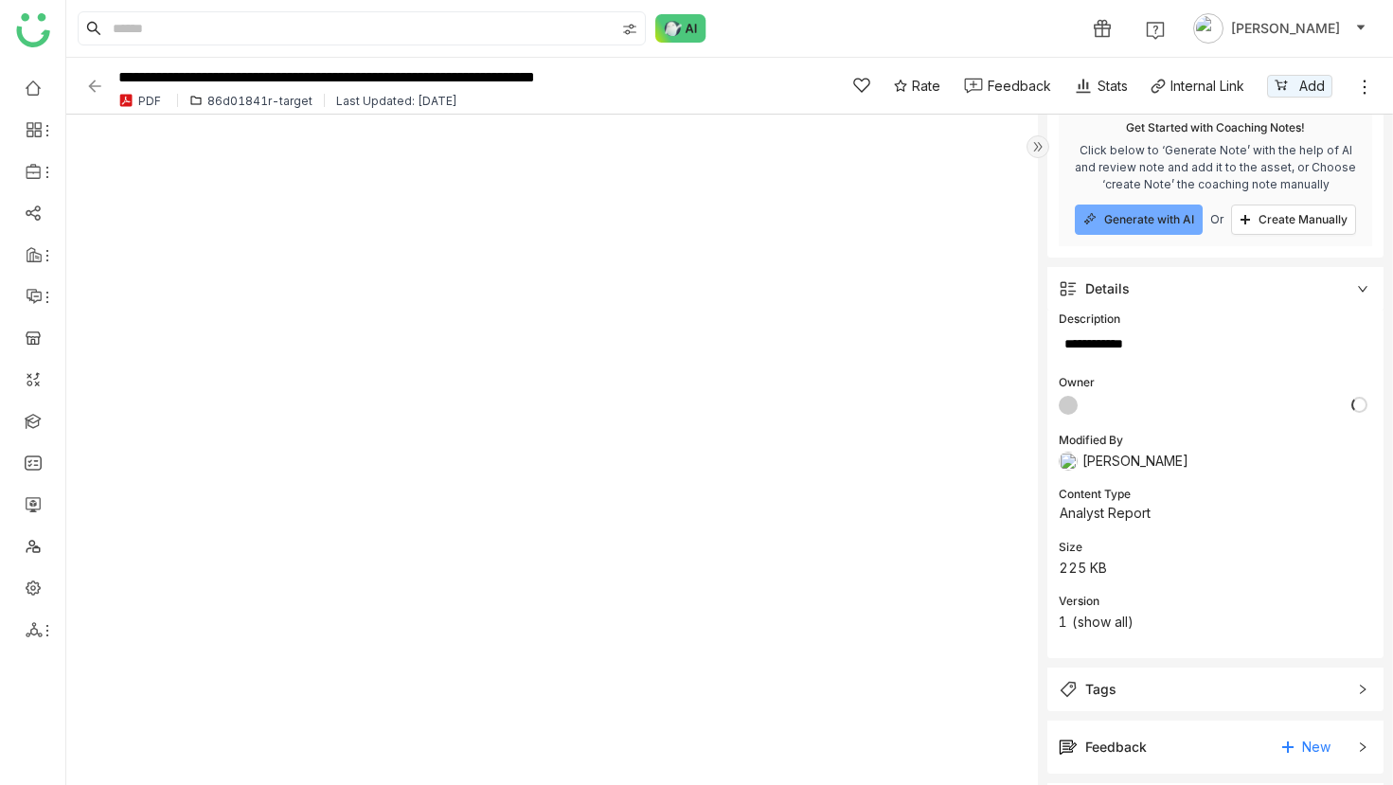
scroll to position [175, 0]
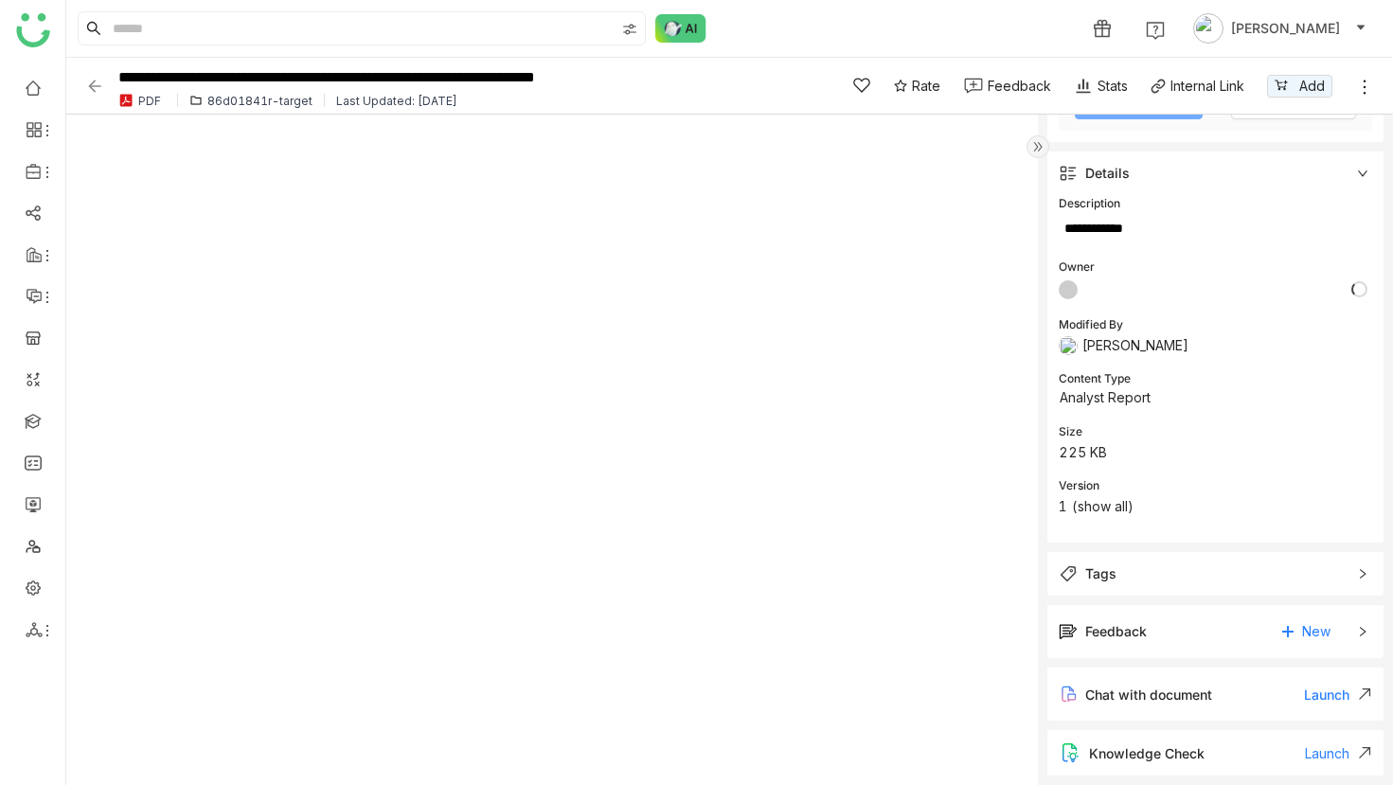
click at [698, 569] on span "Tags" at bounding box center [1202, 573] width 287 height 21
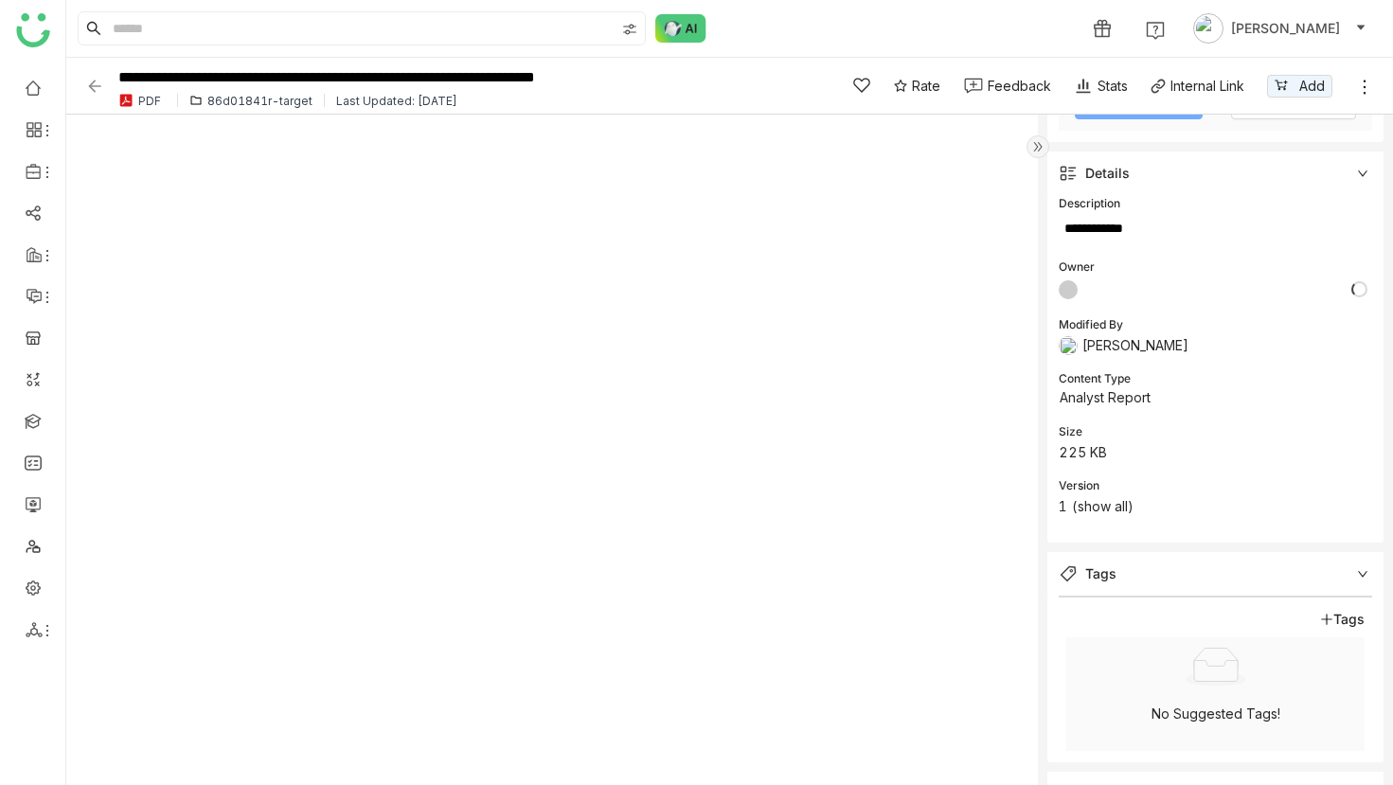
scroll to position [341, 0]
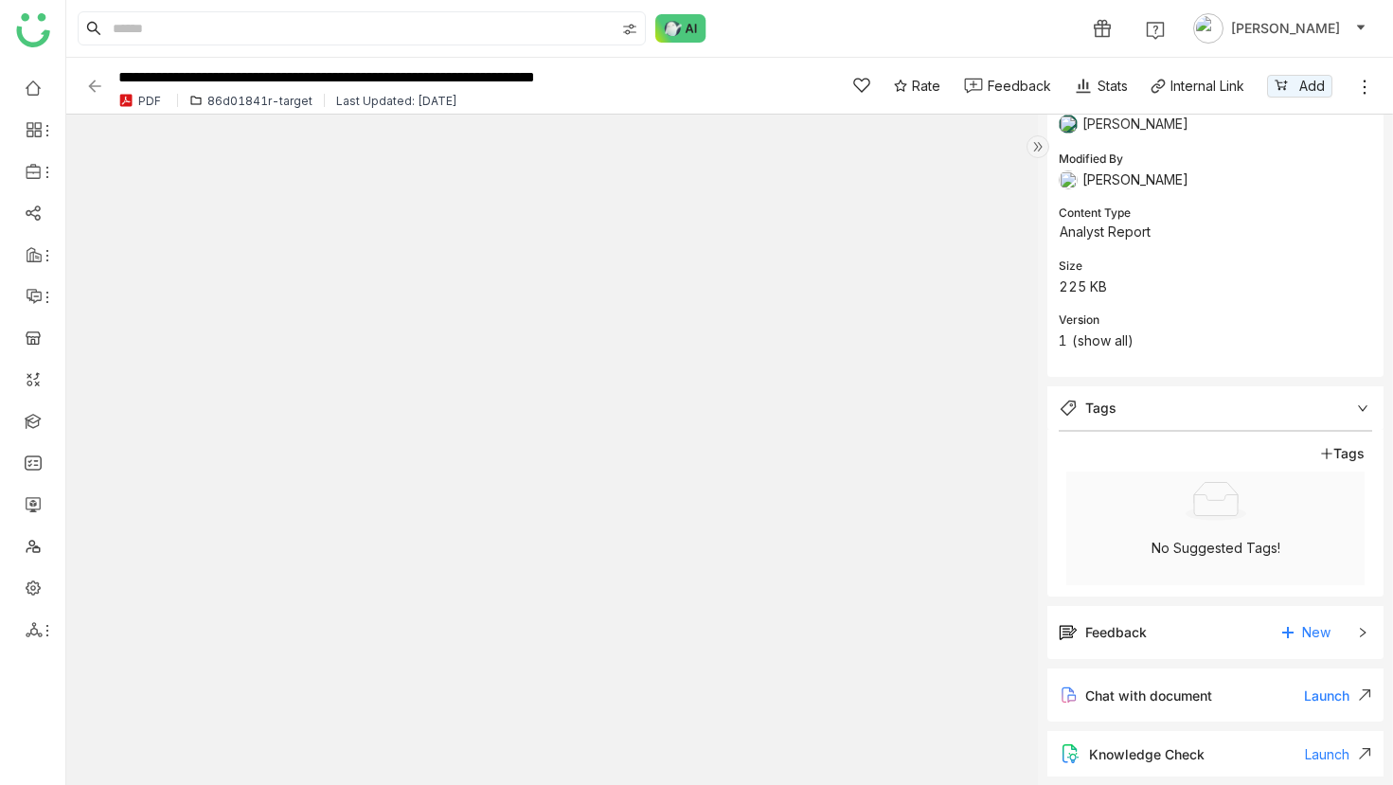
click at [97, 89] on img at bounding box center [94, 86] width 19 height 19
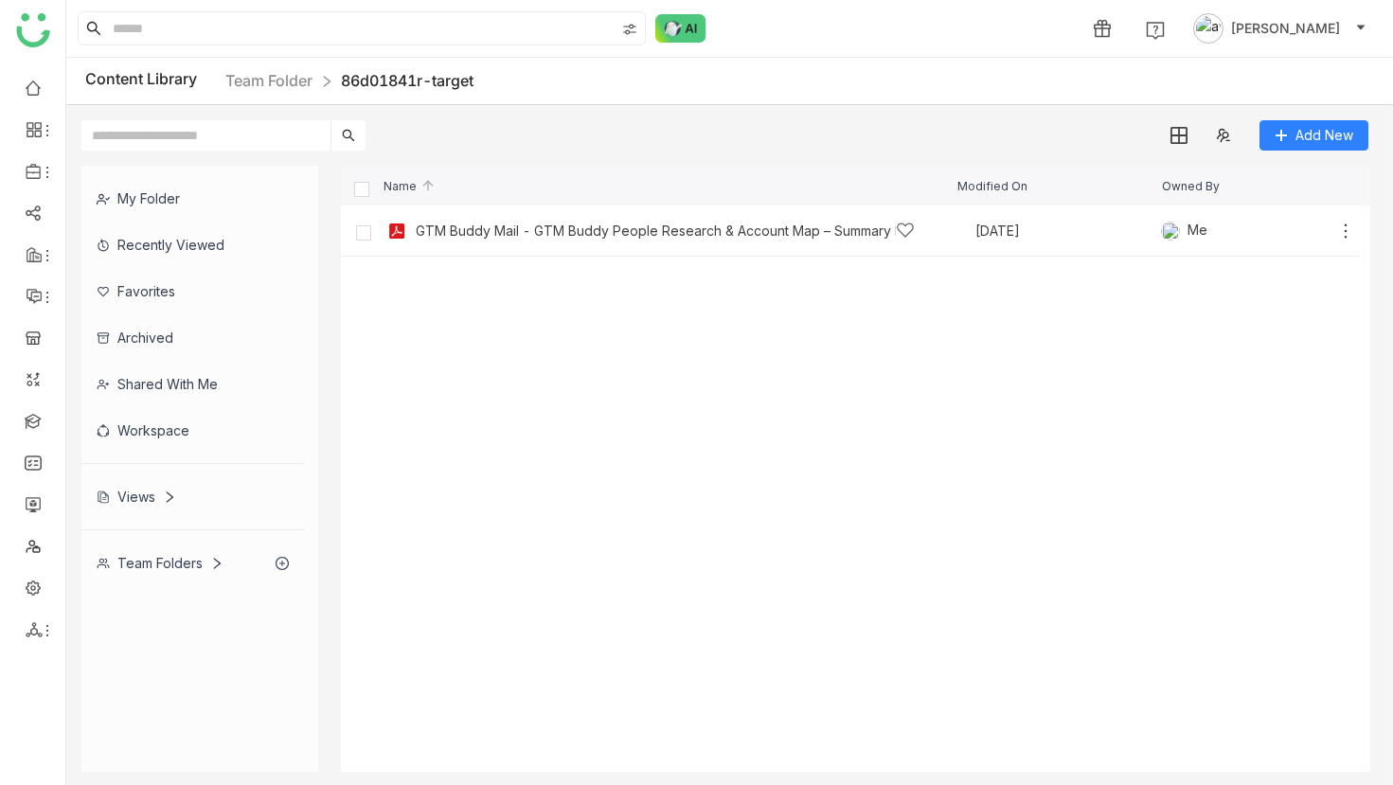
click at [698, 40] on button "[PERSON_NAME]" at bounding box center [1279, 28] width 181 height 30
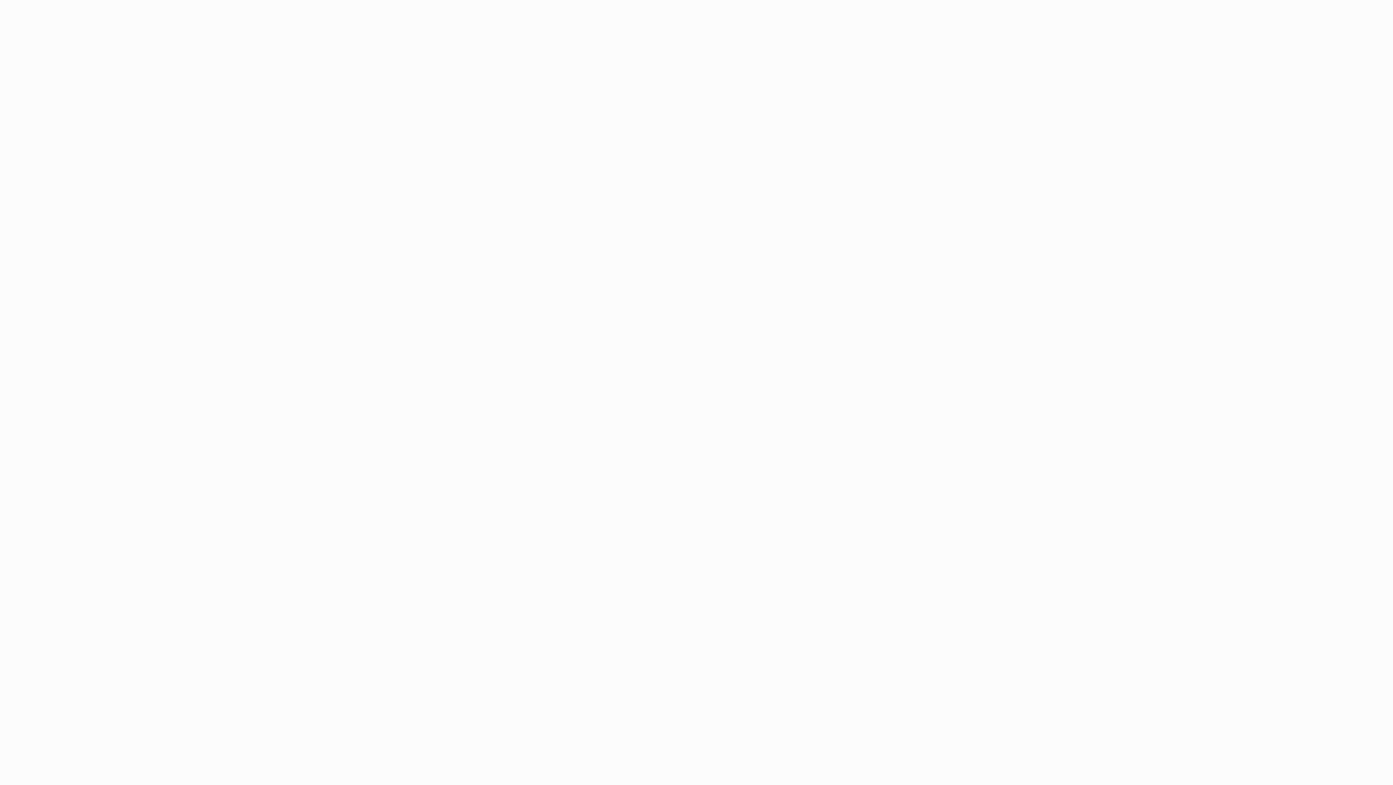
click at [1084, 98] on body at bounding box center [696, 392] width 1393 height 785
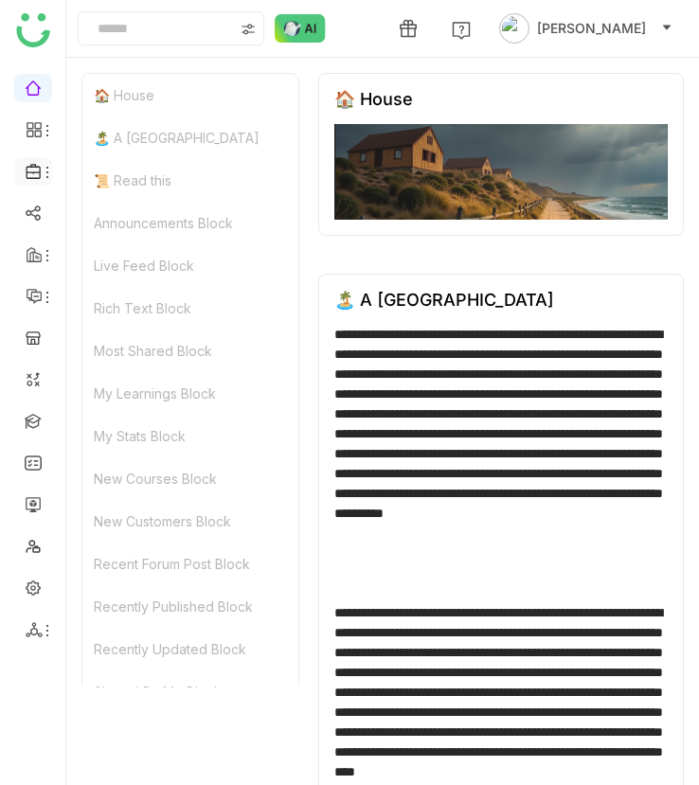
click at [42, 168] on icon at bounding box center [47, 172] width 15 height 15
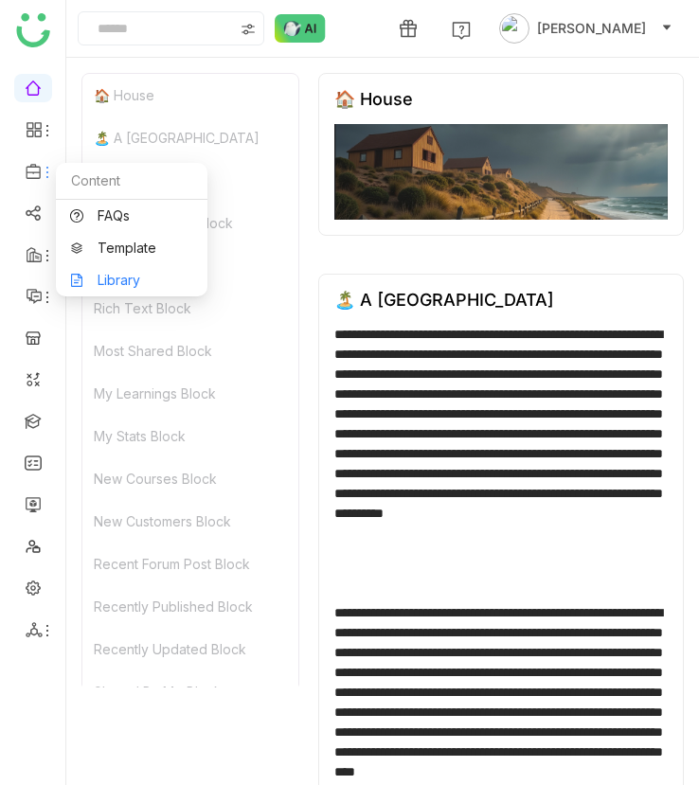
click at [120, 274] on link "Library" at bounding box center [131, 280] width 123 height 13
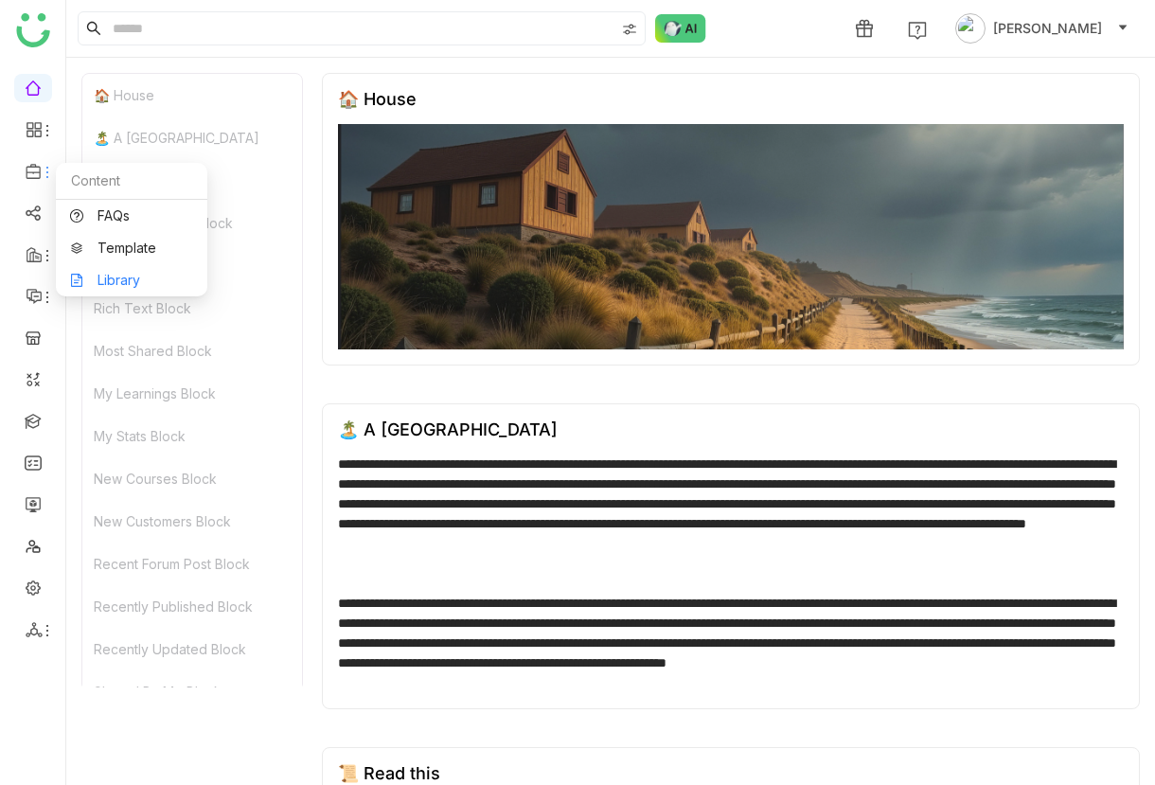
click at [109, 279] on link "Library" at bounding box center [131, 280] width 123 height 13
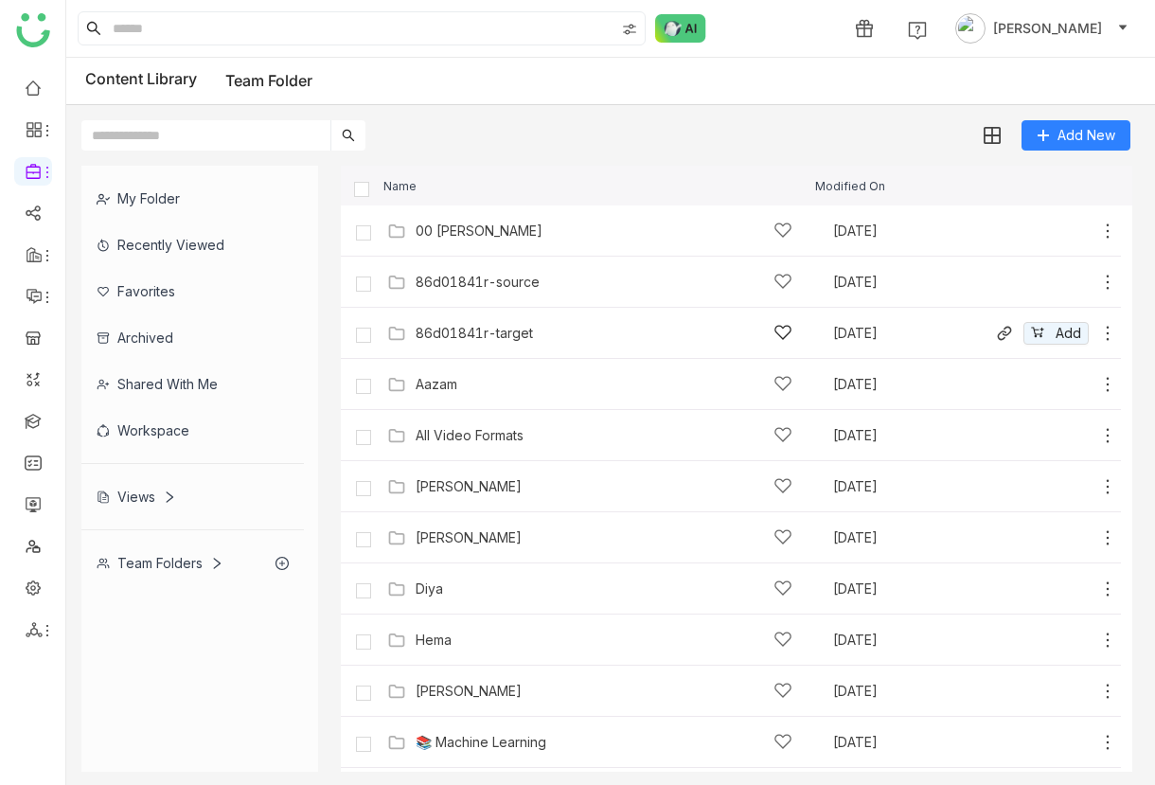
click at [510, 340] on div "86d01841r-target" at bounding box center [474, 333] width 117 height 15
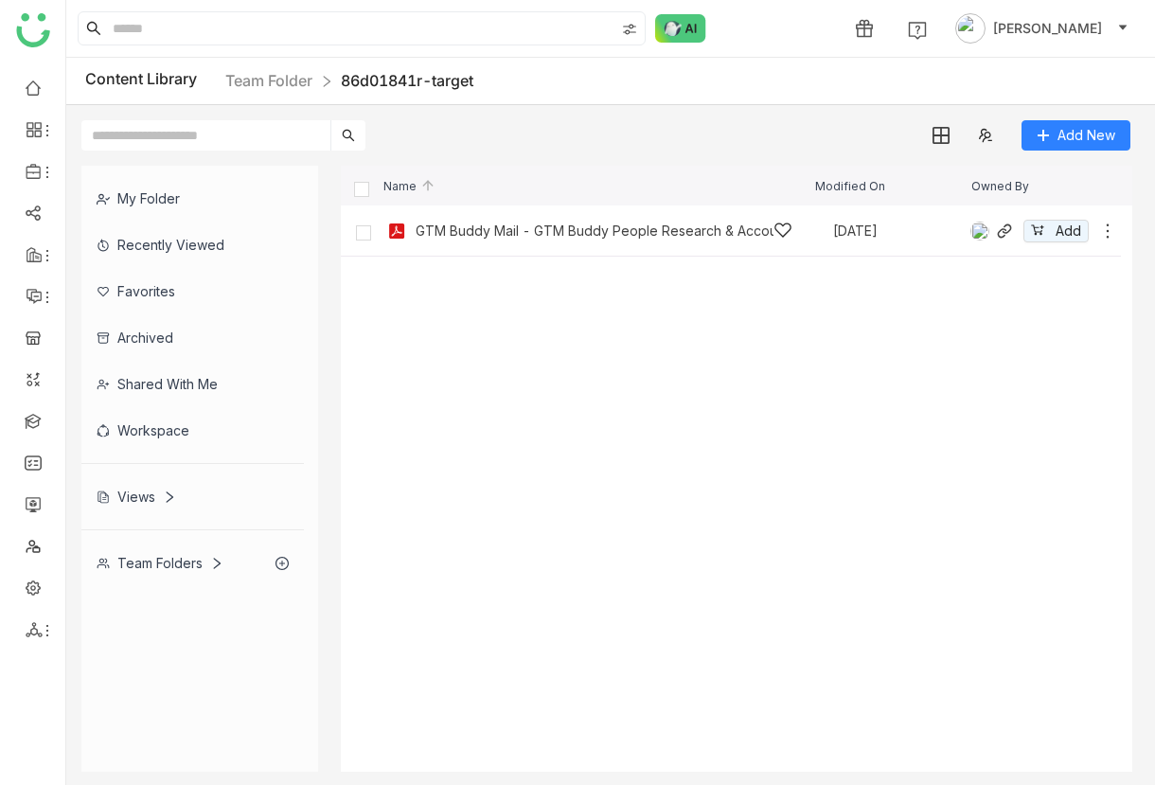
click at [698, 229] on icon at bounding box center [1107, 231] width 19 height 19
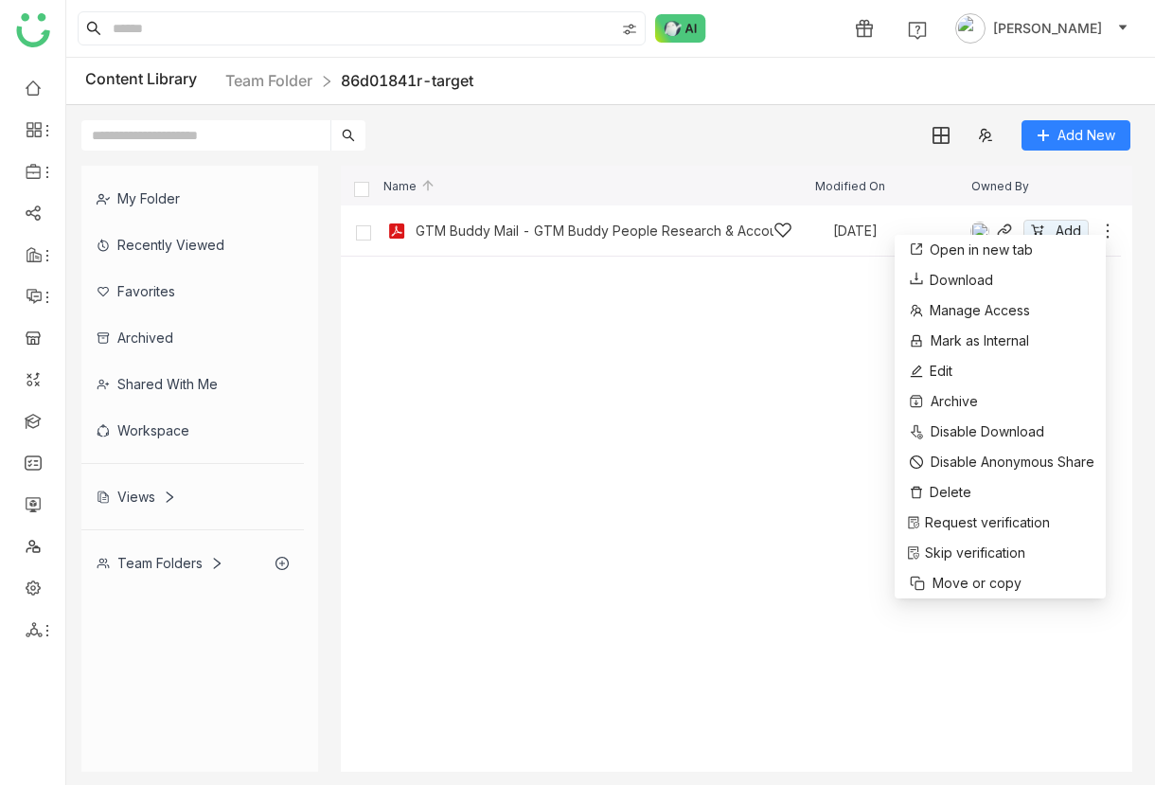
click at [691, 243] on div "GTM Buddy Mail - GTM Buddy People Research & Account Map – Summary Report [DATE…" at bounding box center [750, 230] width 735 height 29
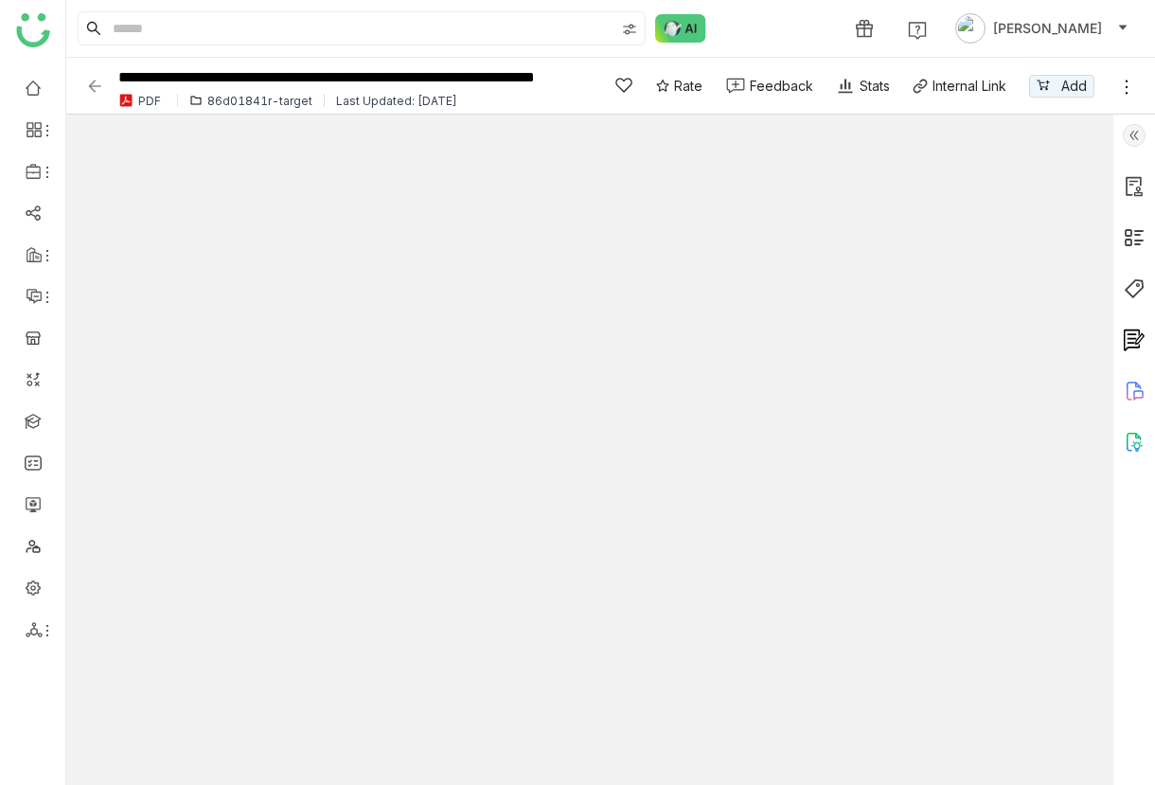
click at [698, 90] on icon at bounding box center [1126, 87] width 19 height 19
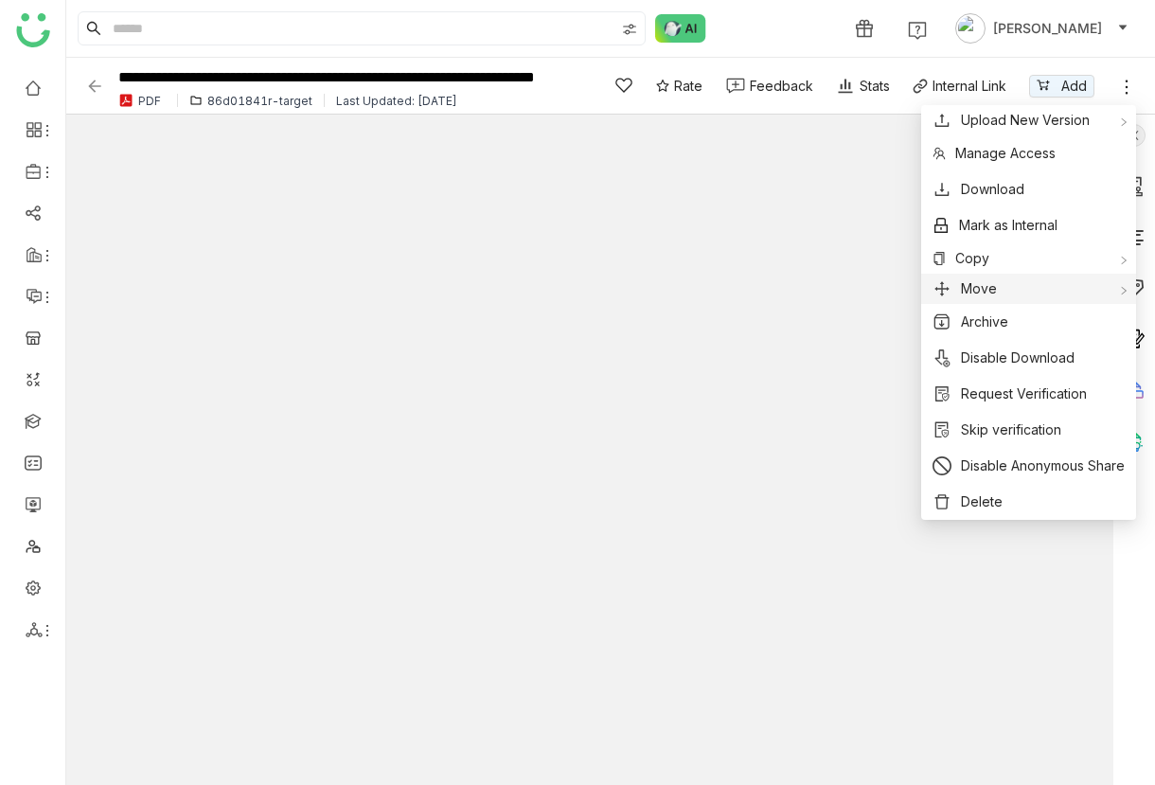
click at [698, 292] on span "Move" at bounding box center [979, 288] width 36 height 21
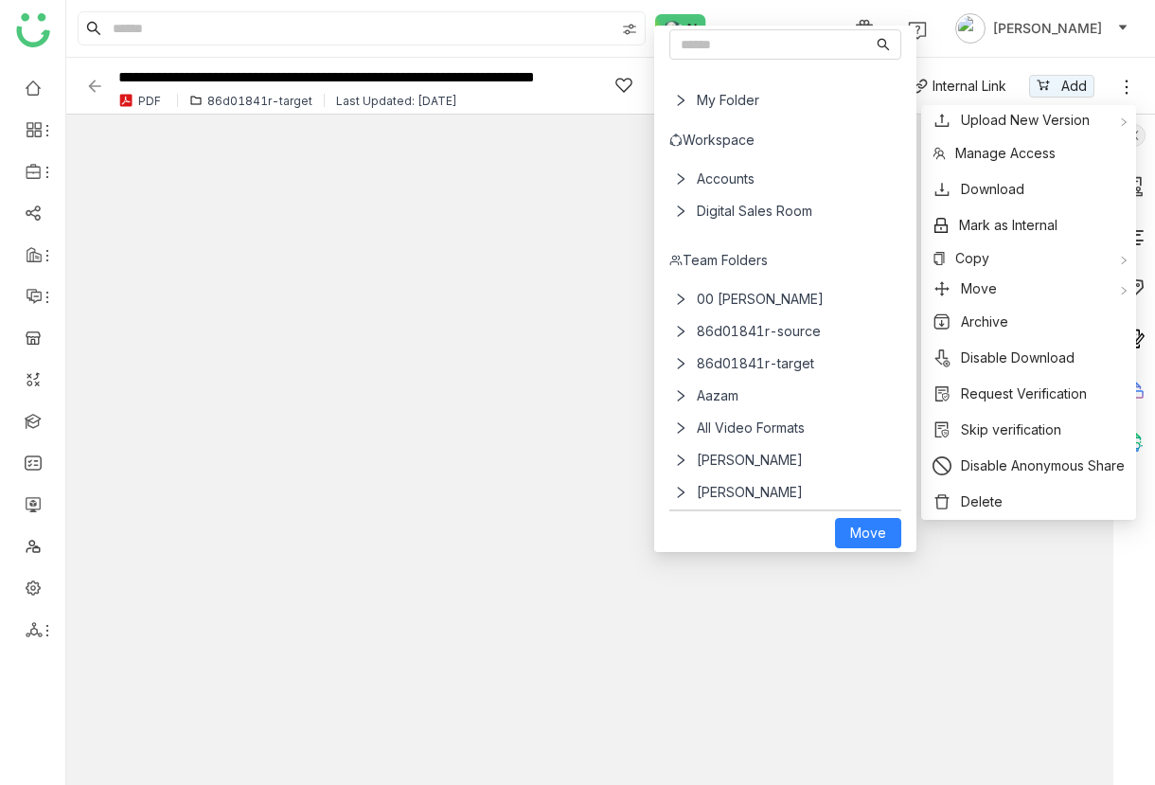
click at [698, 335] on span "86d01841r-source" at bounding box center [788, 331] width 199 height 32
click at [698, 329] on span "86d01841r-source" at bounding box center [788, 331] width 199 height 32
click at [698, 540] on span "Move" at bounding box center [868, 533] width 36 height 21
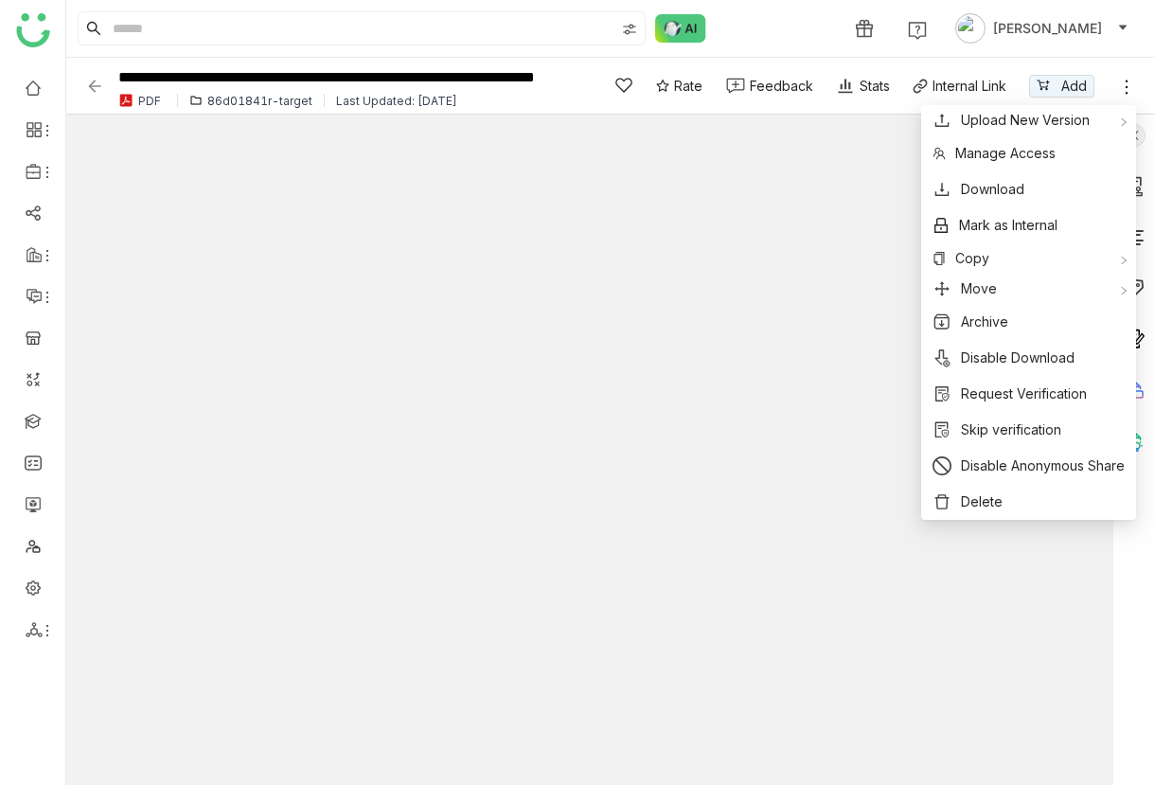
click at [96, 80] on img at bounding box center [94, 86] width 19 height 19
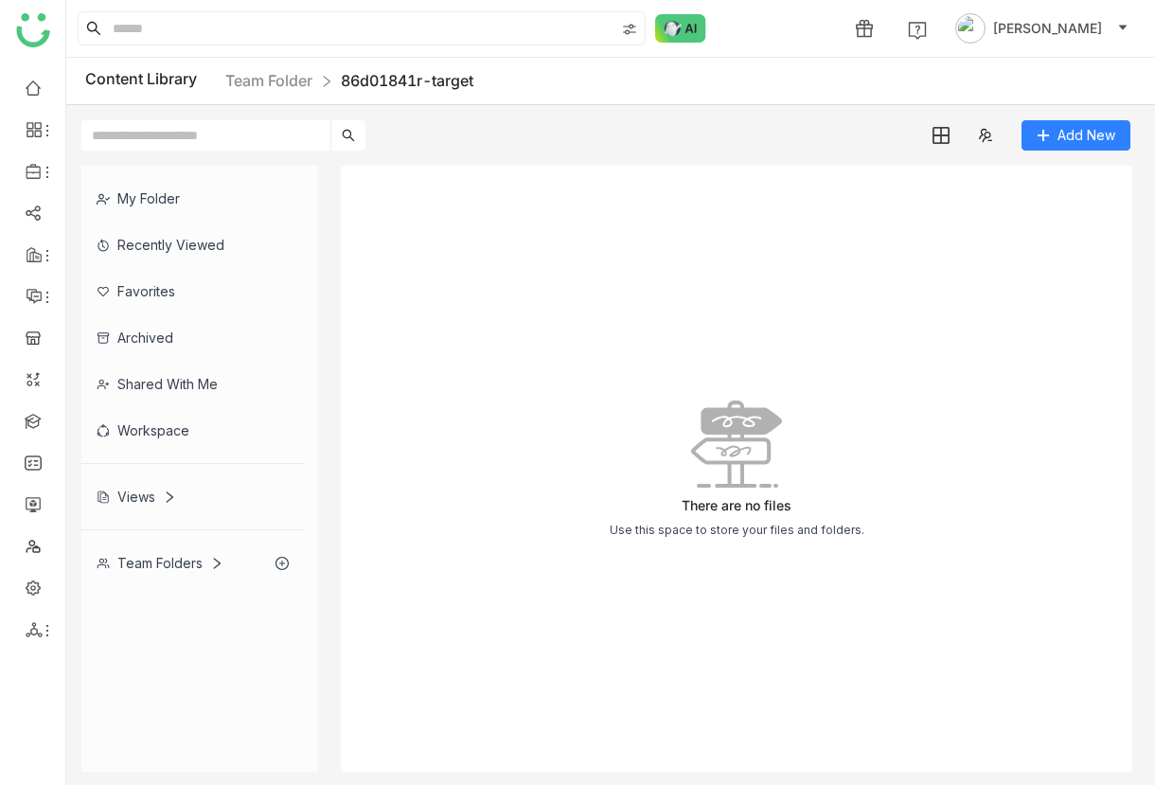
click at [262, 95] on div "Content Library Team Folder 86d01841r-target" at bounding box center [610, 81] width 1089 height 47
click at [267, 89] on link "Team Folder" at bounding box center [268, 80] width 87 height 19
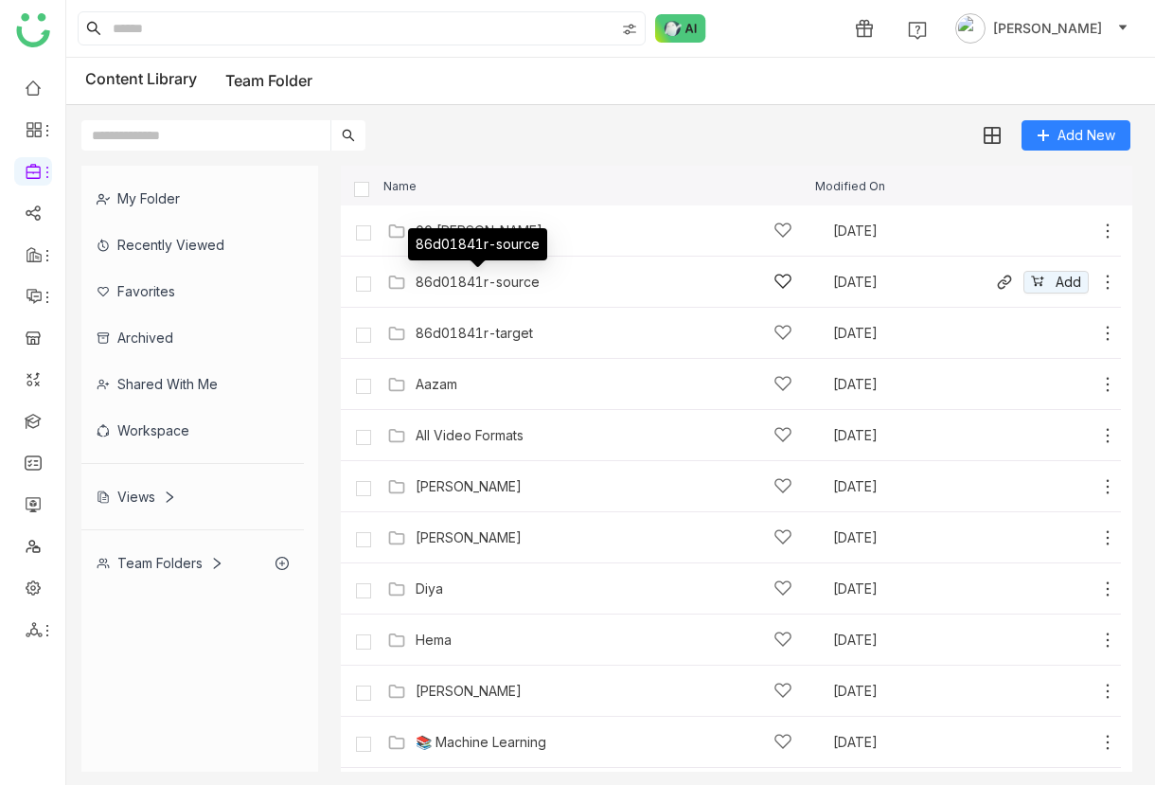
click at [494, 276] on div "86d01841r-source" at bounding box center [478, 282] width 124 height 15
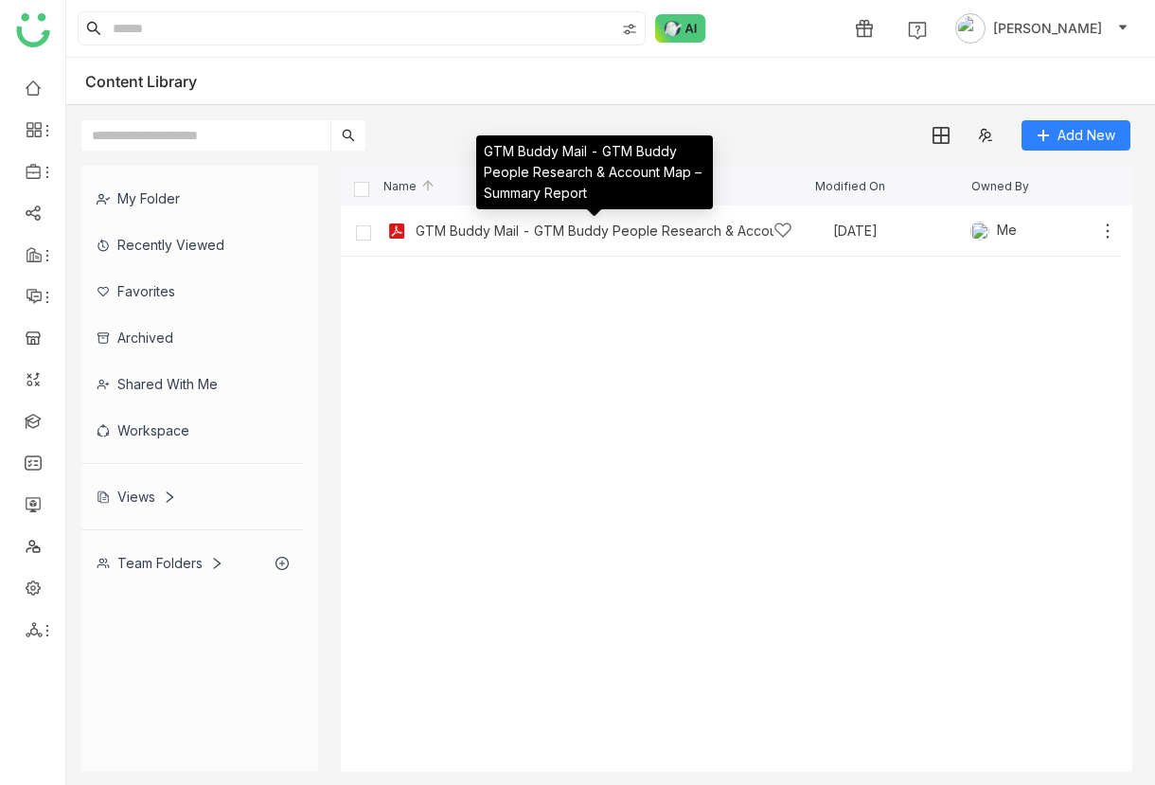
click at [477, 235] on div "GTM Buddy Mail - GTM Buddy People Research & Account Map – Summary Report" at bounding box center [595, 230] width 358 height 15
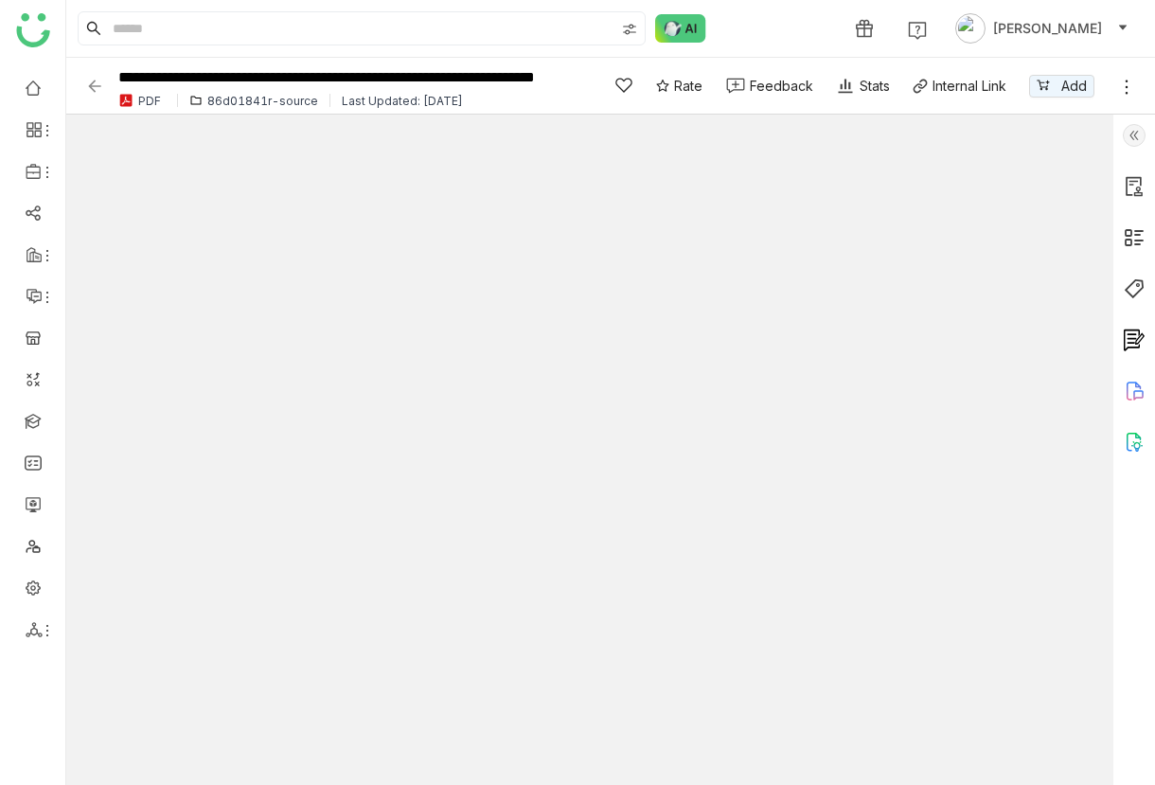
click at [698, 133] on div at bounding box center [1134, 450] width 42 height 670
click at [698, 133] on img at bounding box center [1134, 135] width 23 height 23
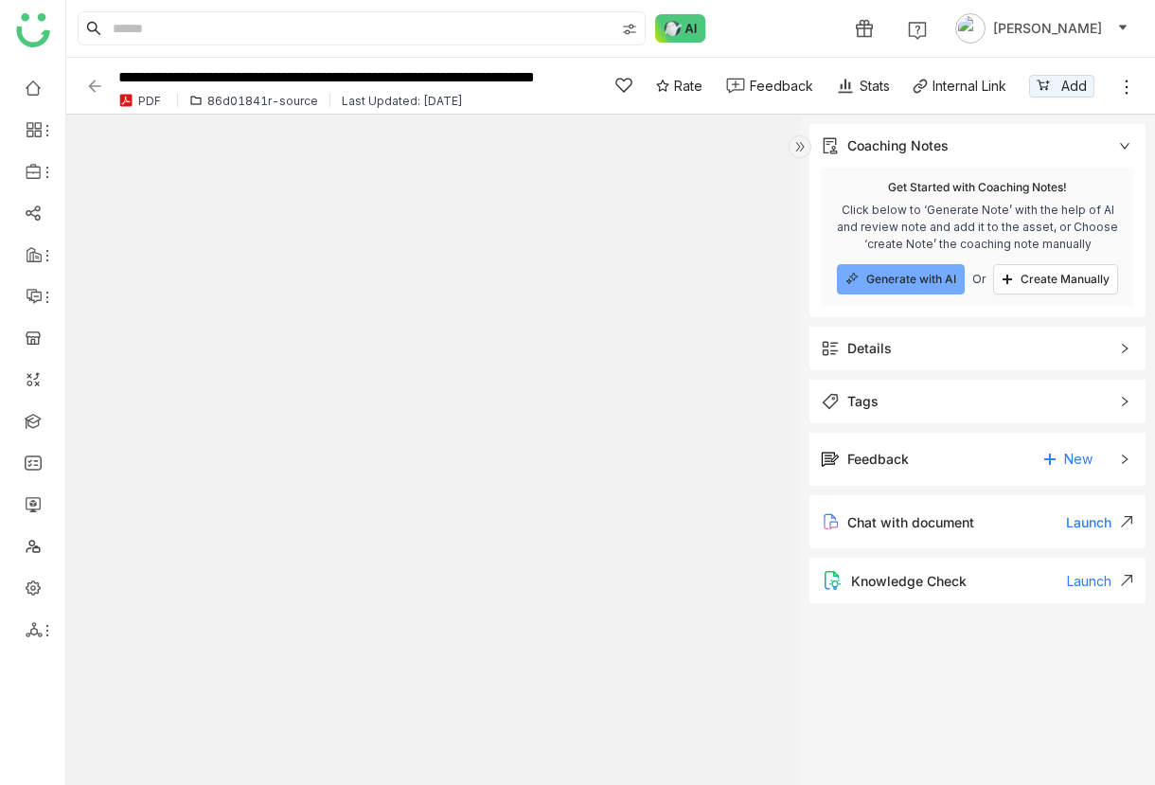
click at [698, 345] on span "Details" at bounding box center [964, 348] width 287 height 21
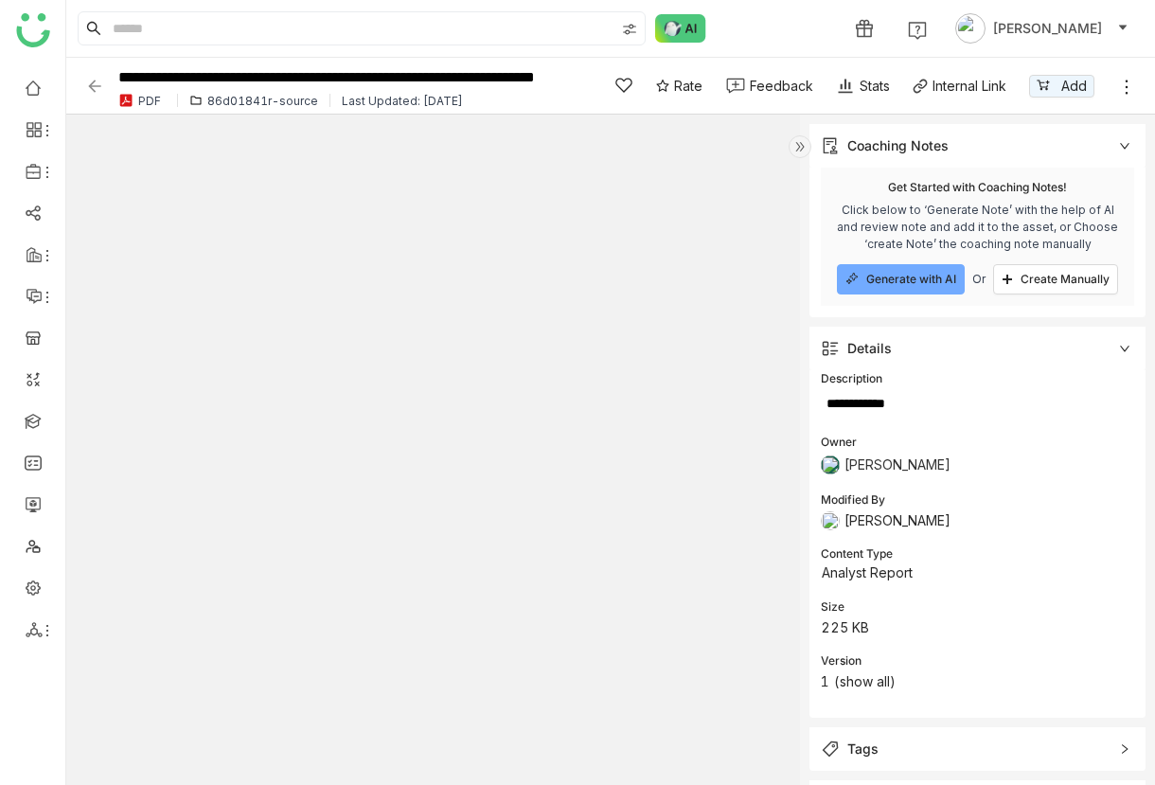
click at [698, 94] on icon at bounding box center [1126, 87] width 19 height 19
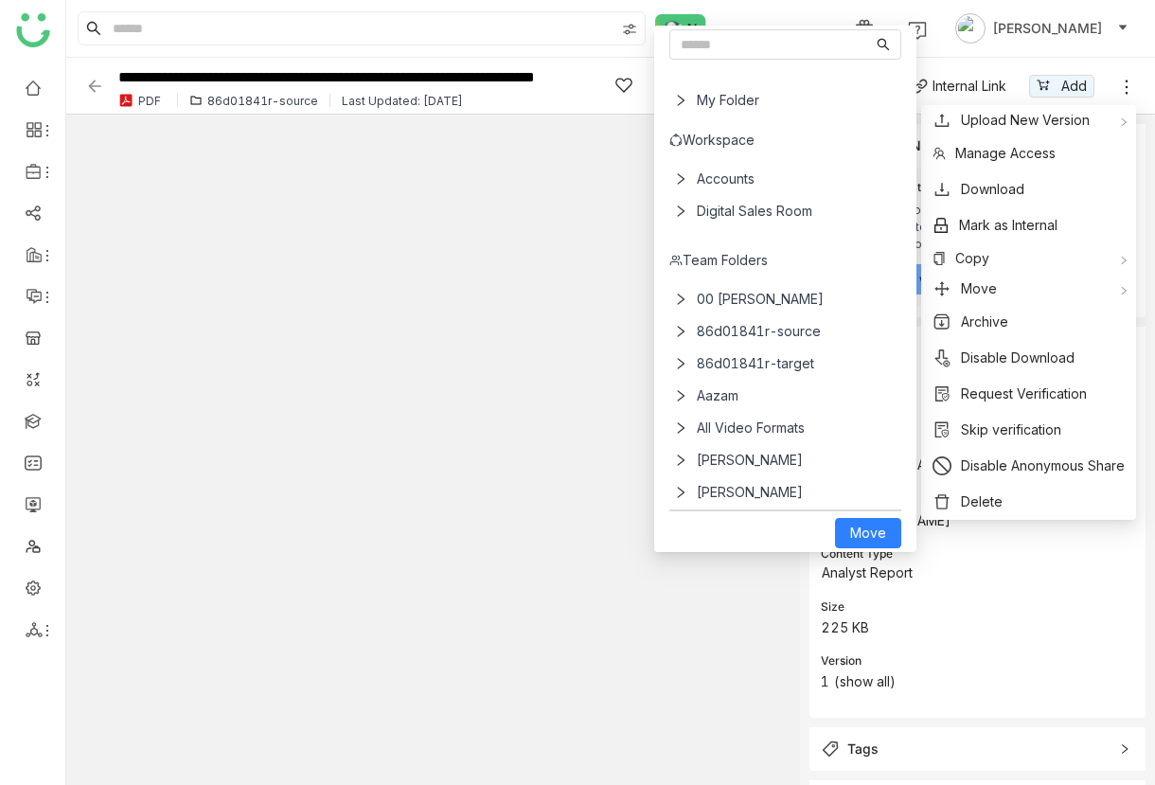
drag, startPoint x: 955, startPoint y: 289, endPoint x: 816, endPoint y: 356, distance: 154.6
click at [698, 356] on div "Create video snippet Cancel Clip & Publish Stats Last 30 days New Category Vers…" at bounding box center [577, 392] width 1155 height 785
click at [698, 356] on span "86d01841r-target" at bounding box center [788, 363] width 199 height 32
click at [698, 531] on span "Move" at bounding box center [868, 533] width 36 height 21
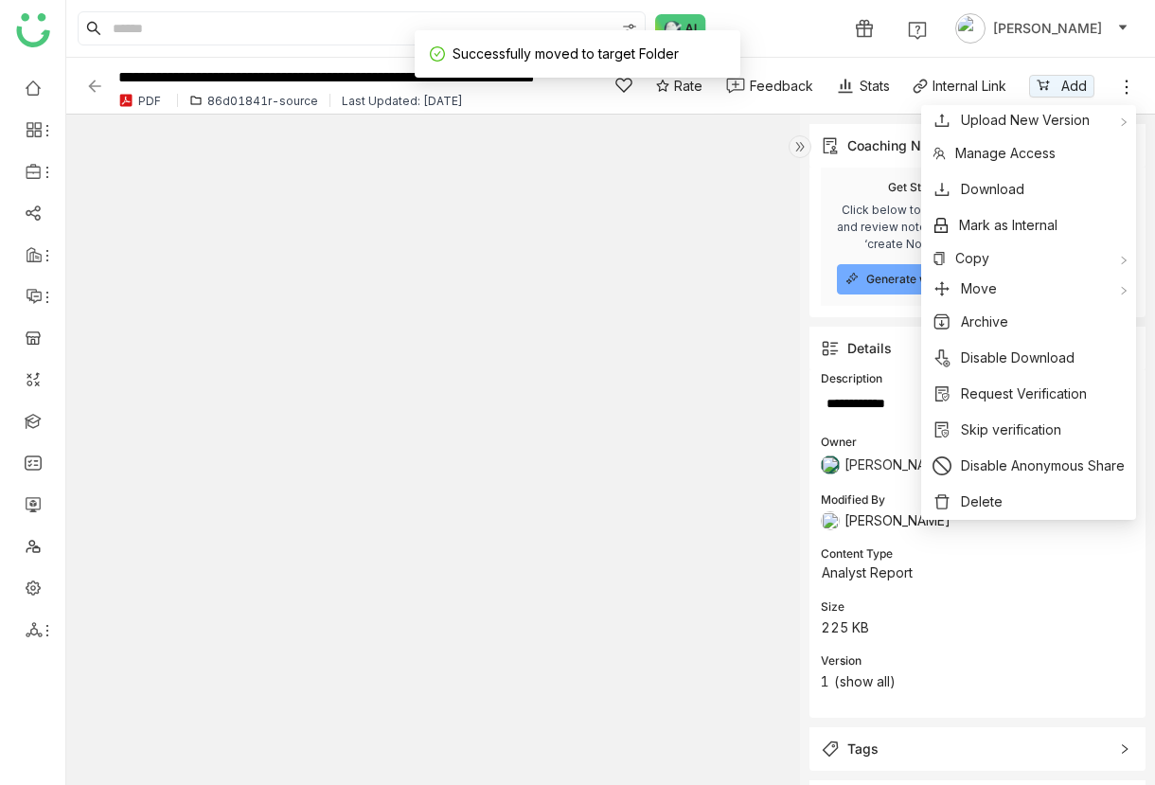
click at [101, 89] on img at bounding box center [94, 86] width 19 height 19
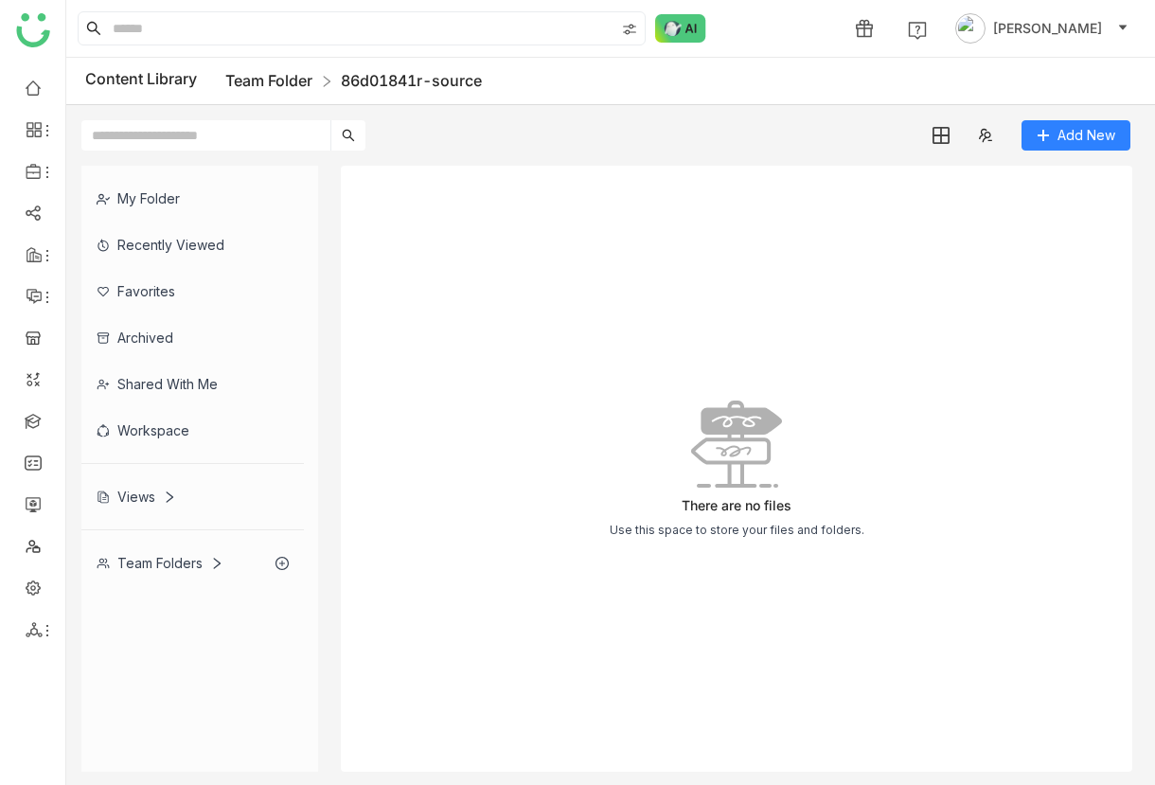
click at [291, 79] on link "Team Folder" at bounding box center [268, 80] width 87 height 19
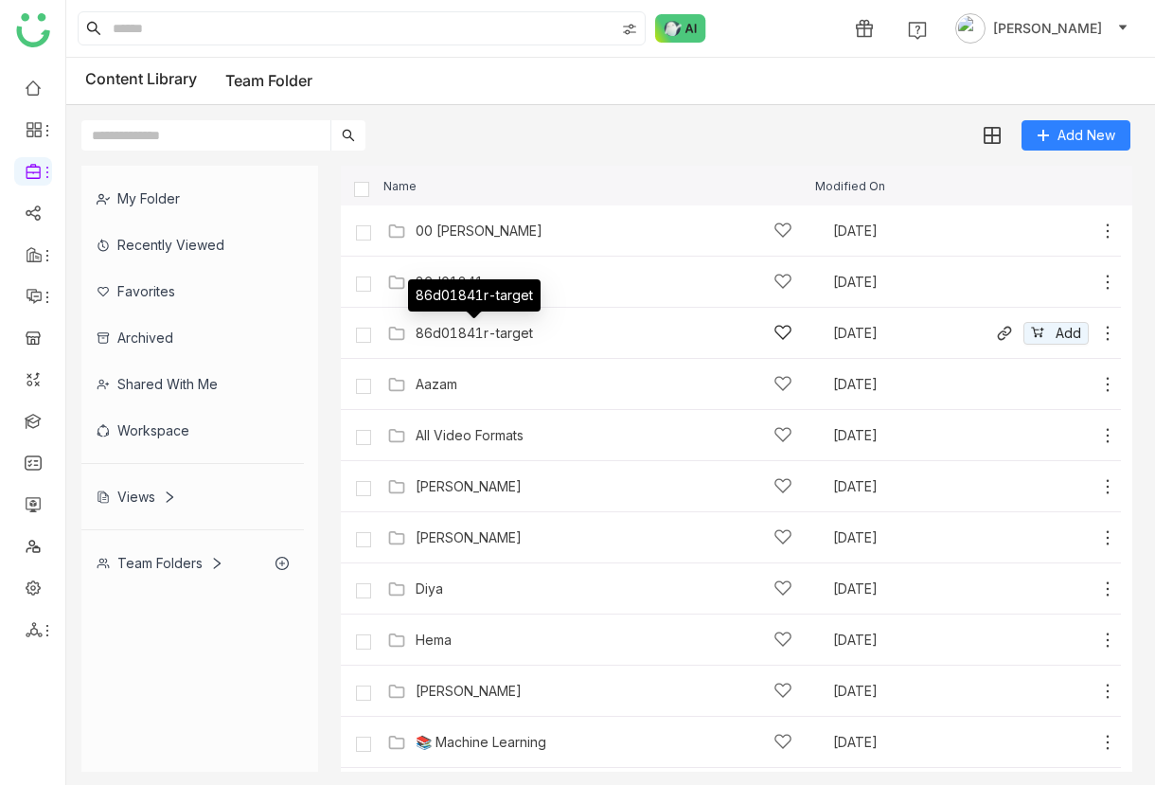
click at [468, 338] on div "86d01841r-target" at bounding box center [474, 333] width 117 height 15
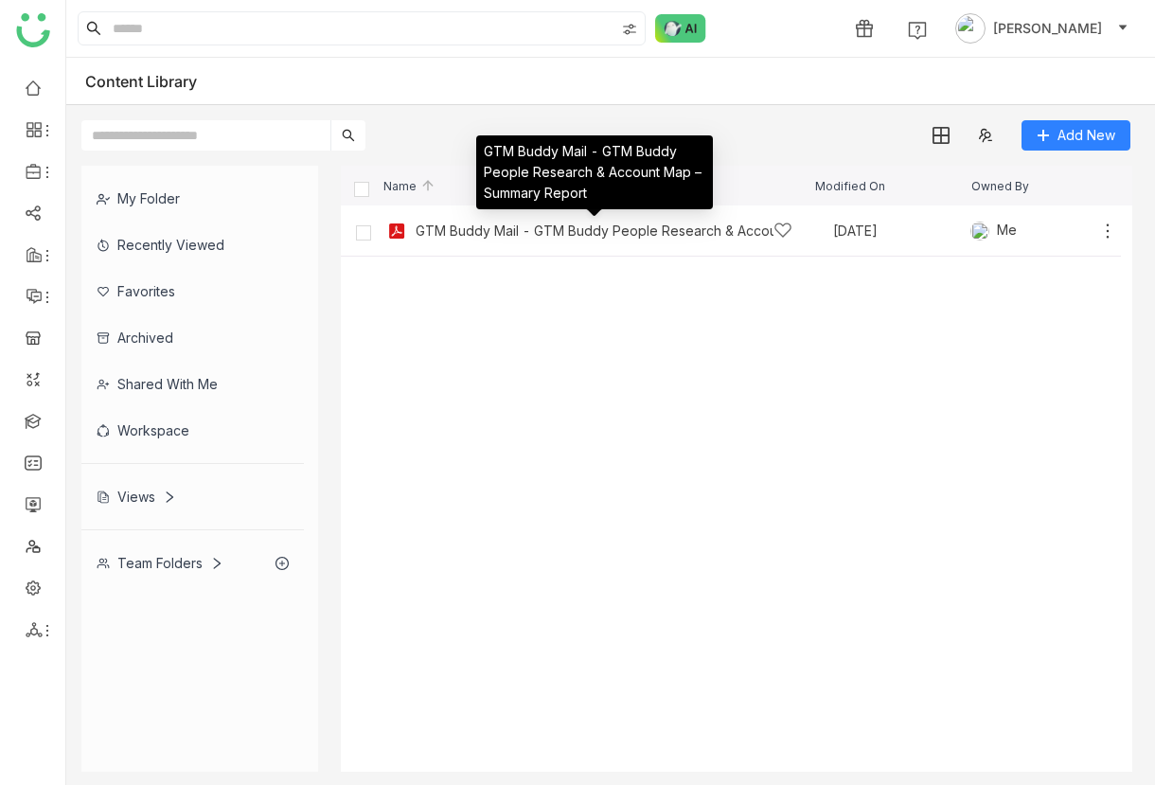
click at [505, 235] on div "GTM Buddy Mail - GTM Buddy People Research & Account Map – Summary Report" at bounding box center [595, 230] width 358 height 15
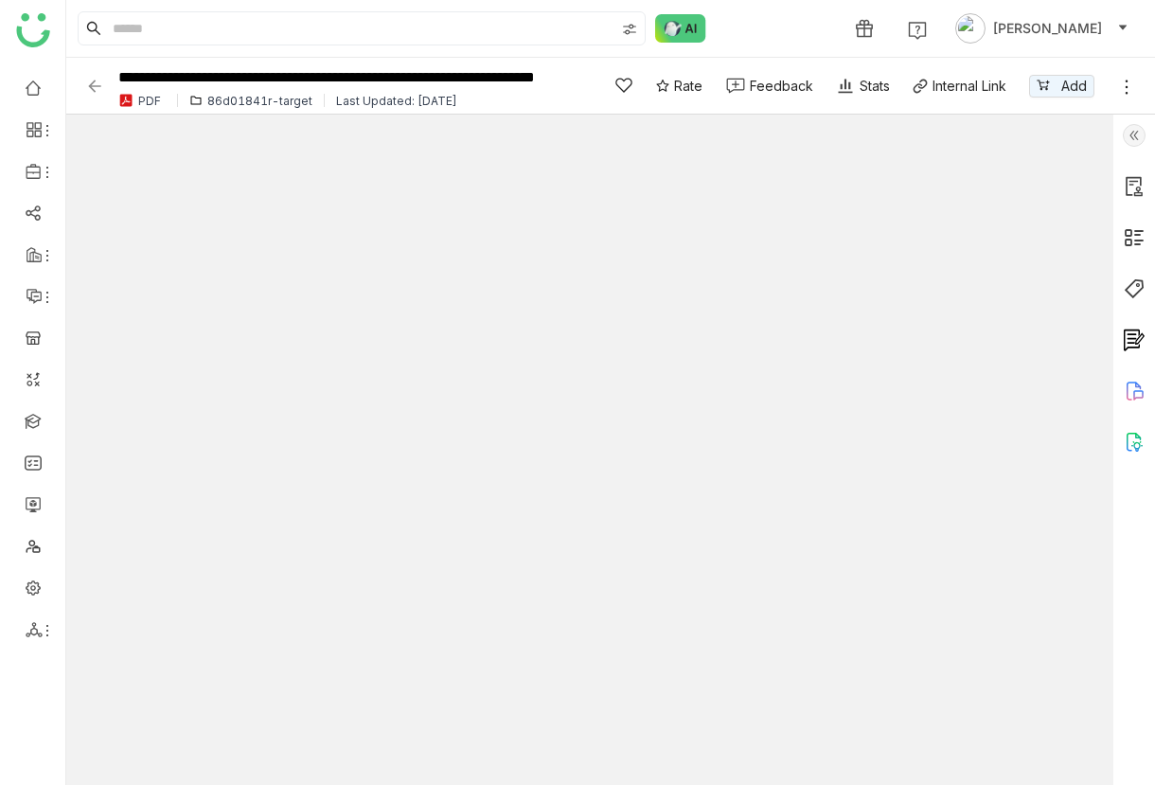
click at [698, 127] on img at bounding box center [1134, 135] width 23 height 23
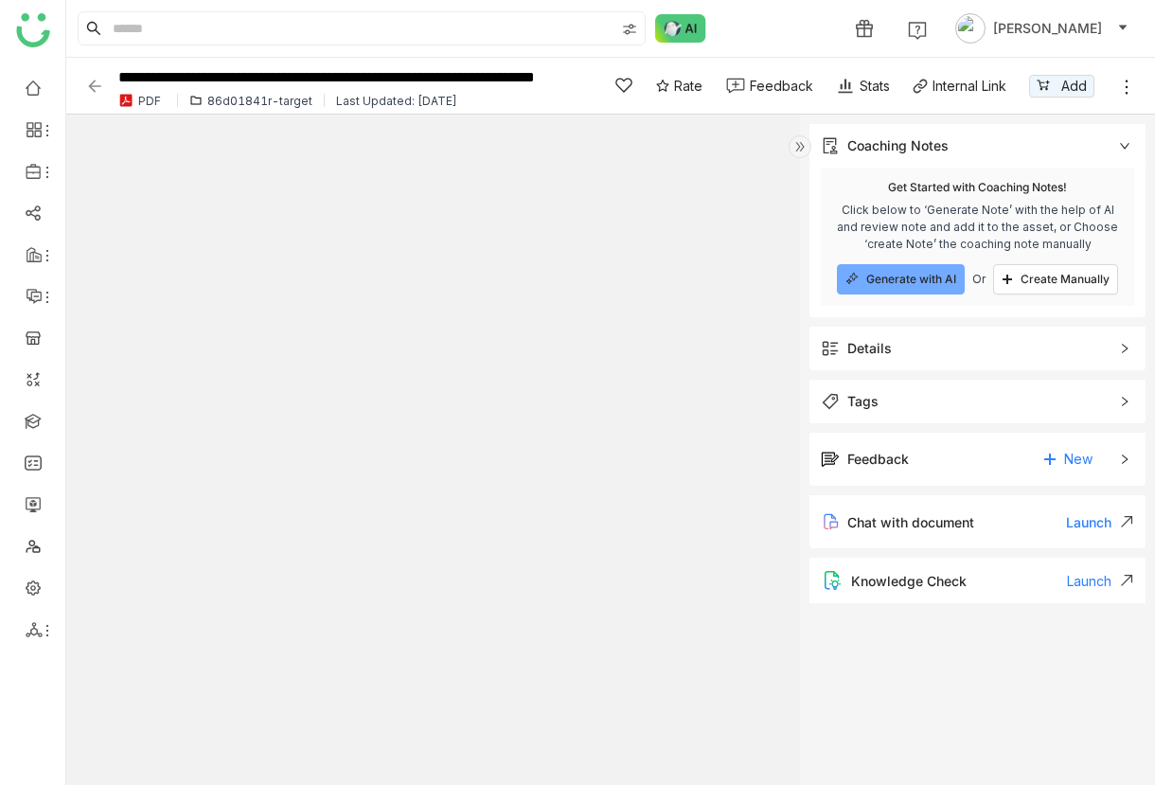
click at [698, 343] on span "Details" at bounding box center [964, 348] width 287 height 21
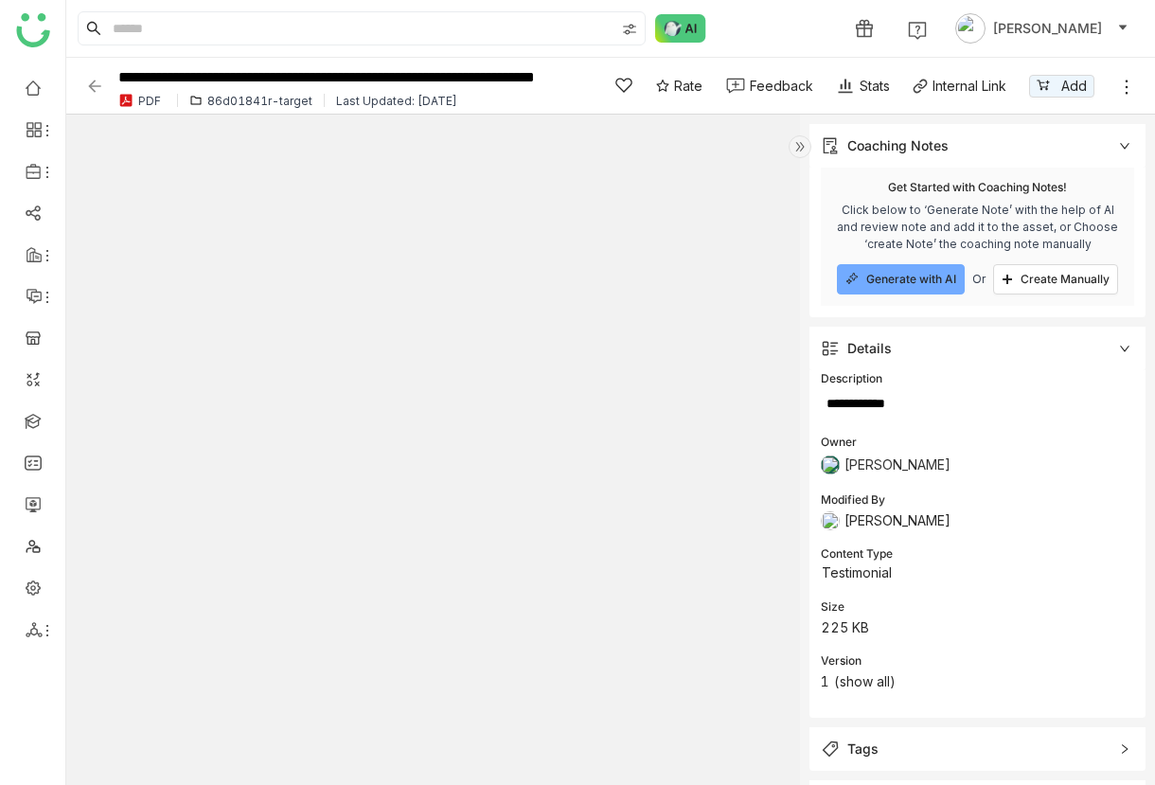
click at [698, 89] on icon at bounding box center [1126, 87] width 19 height 19
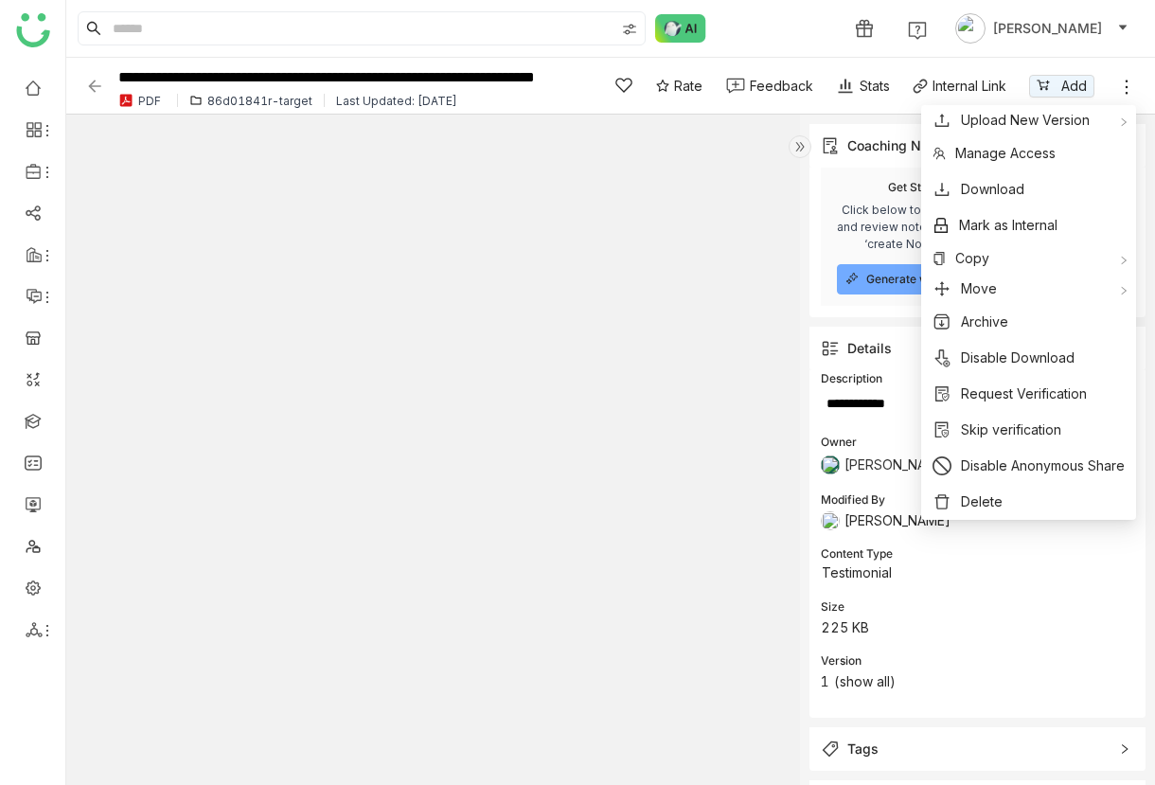
click at [698, 87] on div "Internal Link" at bounding box center [970, 86] width 74 height 20
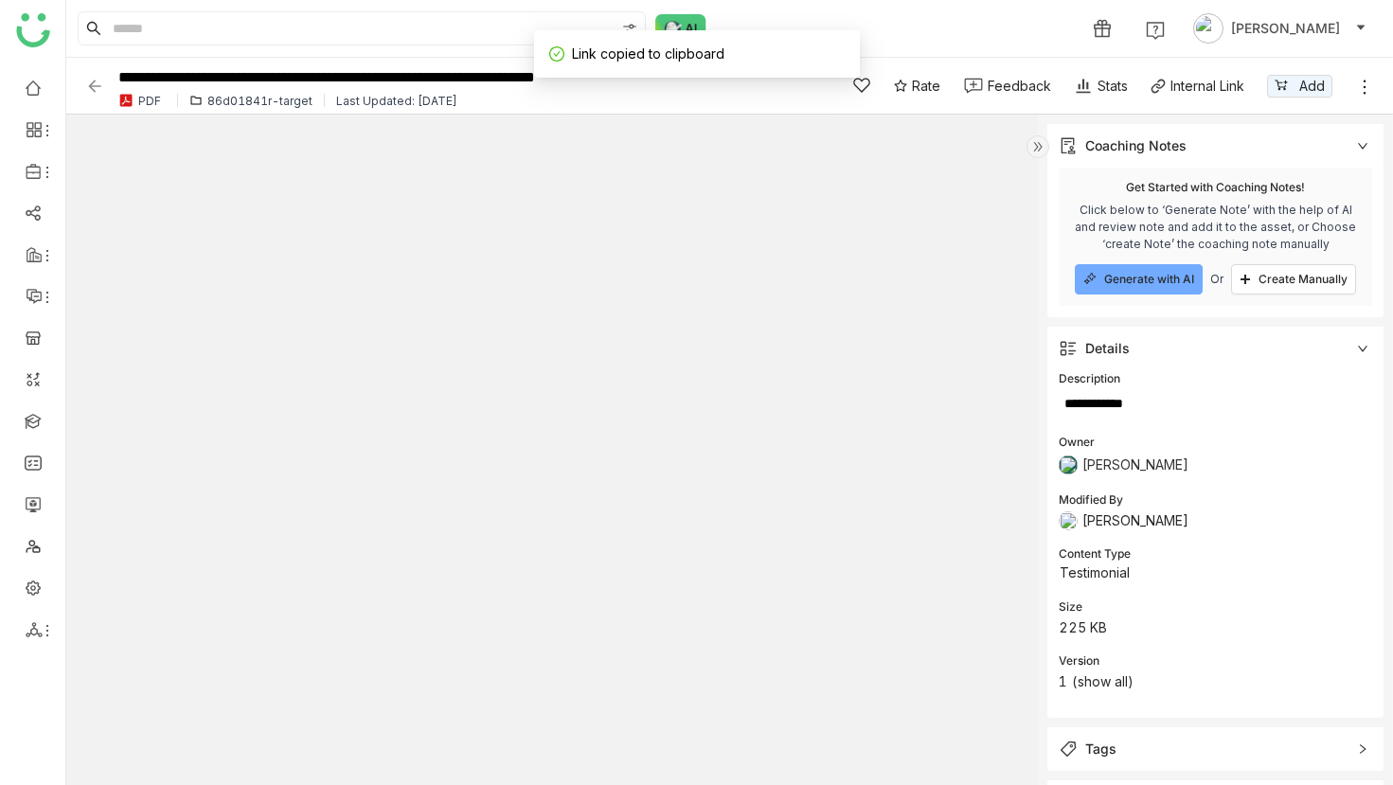
scroll to position [3, 0]
click at [698, 88] on div "Stats" at bounding box center [1101, 86] width 54 height 20
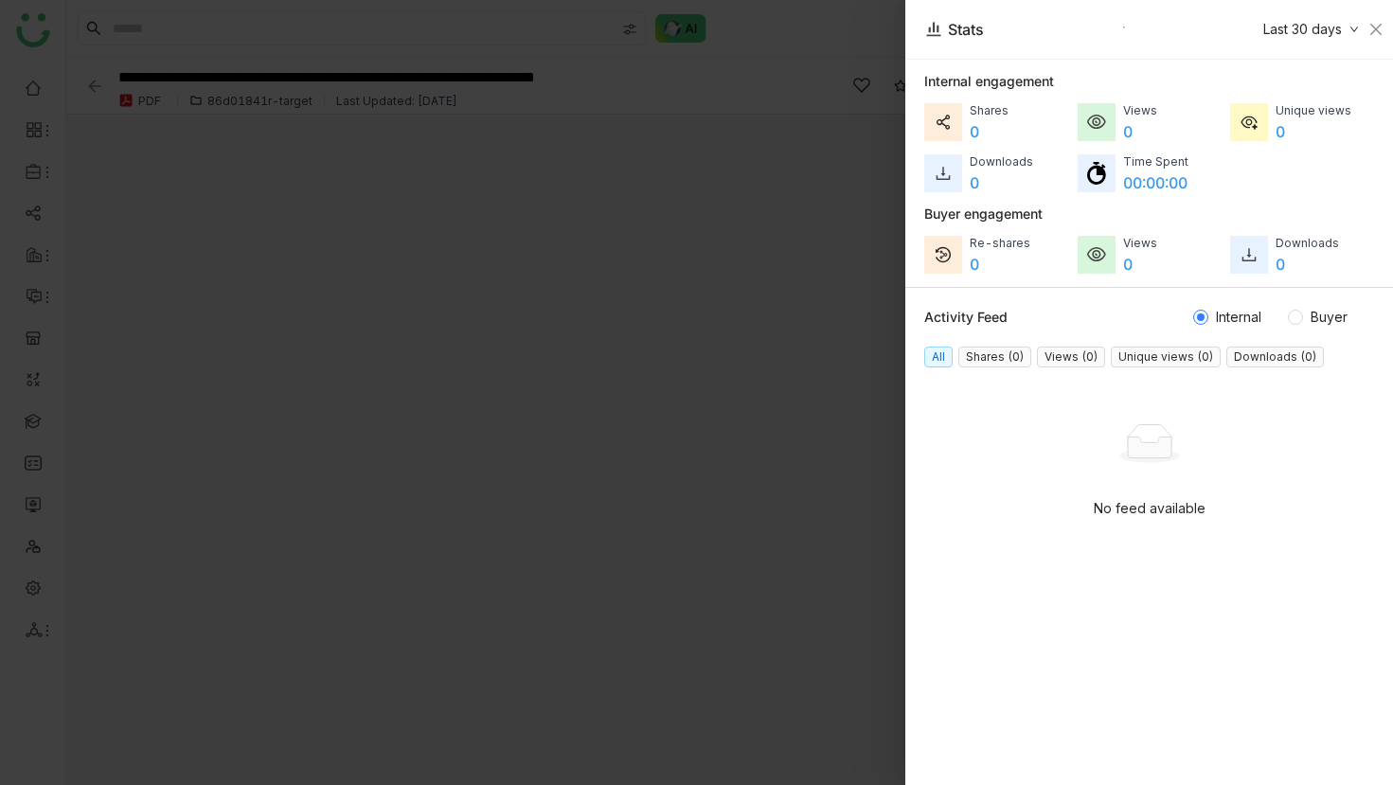
click at [649, 201] on div at bounding box center [696, 392] width 1393 height 785
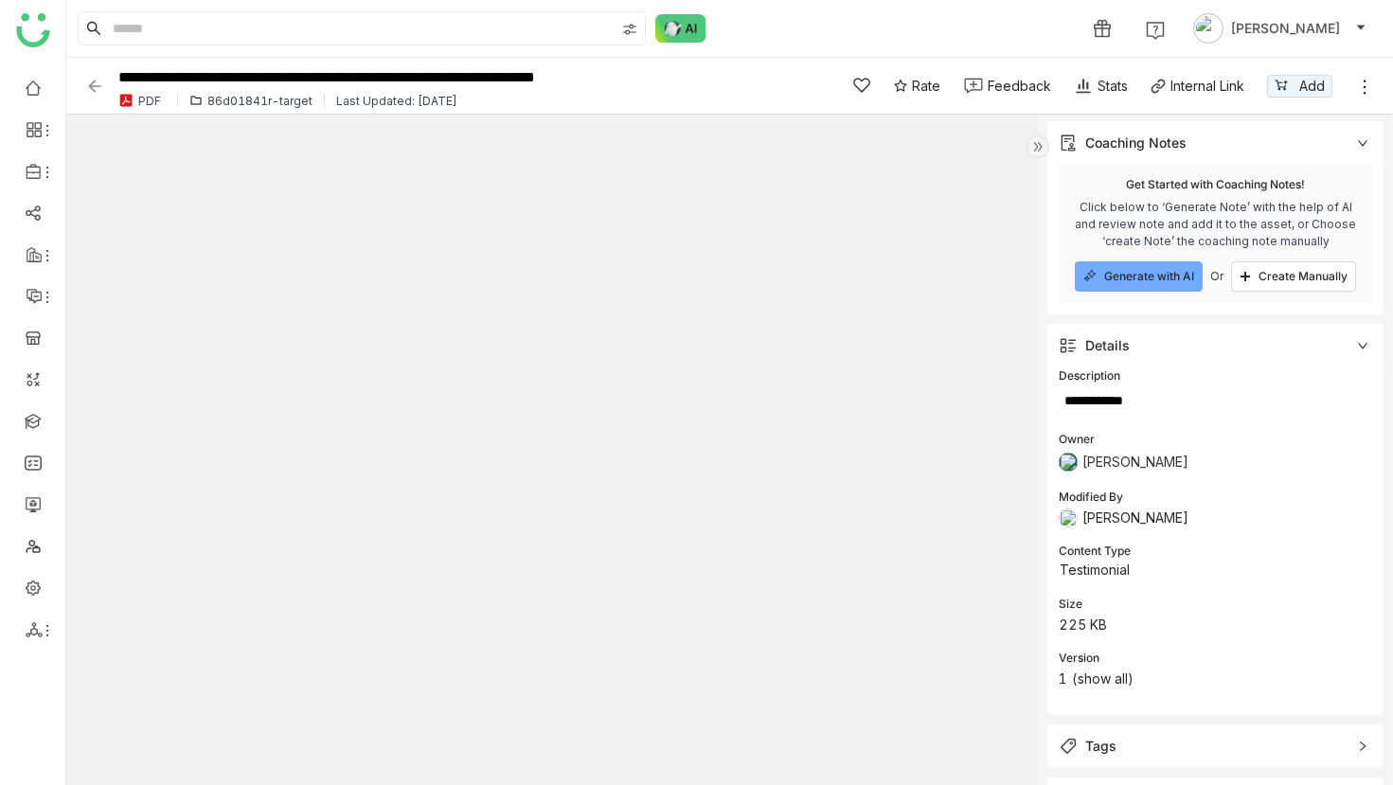
click at [94, 85] on img at bounding box center [94, 86] width 19 height 19
